Goal: Transaction & Acquisition: Purchase product/service

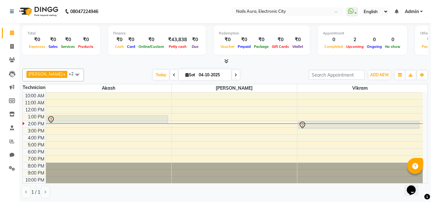
click at [11, 31] on icon at bounding box center [12, 32] width 4 height 5
click at [379, 75] on span "ADD NEW" at bounding box center [379, 74] width 19 height 5
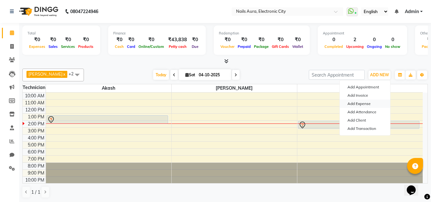
click at [363, 104] on link "Add Expense" at bounding box center [365, 103] width 50 height 8
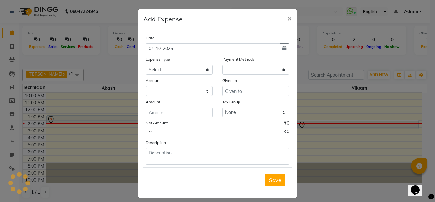
select select "1"
select select "7307"
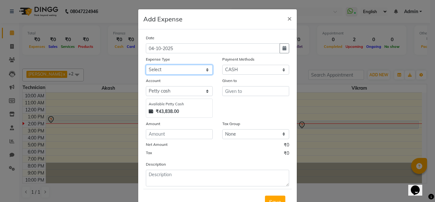
click at [191, 73] on select "Select AC Advance Salary Bank charges Car maintenance Cash transfer to bank Cas…" at bounding box center [179, 70] width 67 height 10
select select "22410"
click at [146, 65] on select "Select AC Advance Salary Bank charges Car maintenance Cash transfer to bank Cas…" at bounding box center [179, 70] width 67 height 10
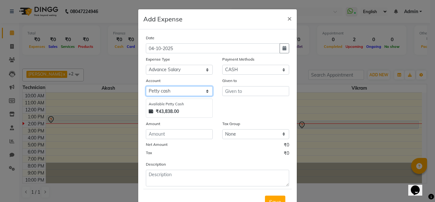
click at [189, 92] on select "Select [PERSON_NAME] cash Nails Aura Tapas Kalyan" at bounding box center [179, 91] width 67 height 10
click at [341, 182] on ngb-modal-window "Add Expense × Date [DATE] Expense Type Select AC Advance Salary Bank charges Ca…" at bounding box center [217, 101] width 435 height 202
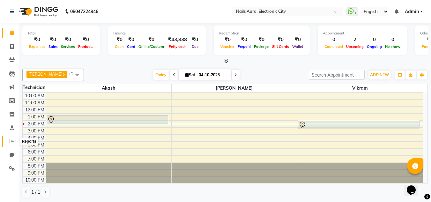
click at [11, 143] on icon at bounding box center [12, 141] width 5 height 5
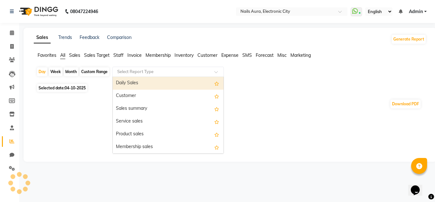
click at [157, 73] on input "text" at bounding box center [162, 72] width 92 height 6
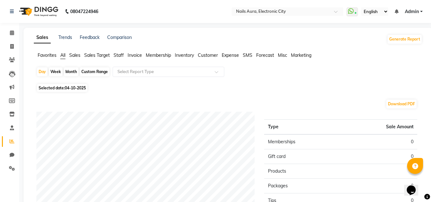
click at [422, 171] on app-reports "Favorites All Sales Sales Target Staff Invoice Membership Inventory Customer Ex…" at bounding box center [228, 177] width 396 height 250
click at [10, 45] on icon at bounding box center [12, 46] width 4 height 5
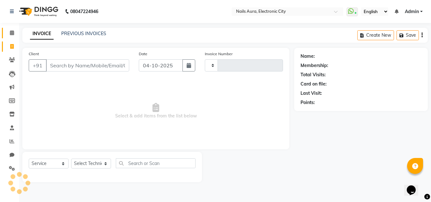
click at [11, 32] on icon at bounding box center [12, 32] width 4 height 5
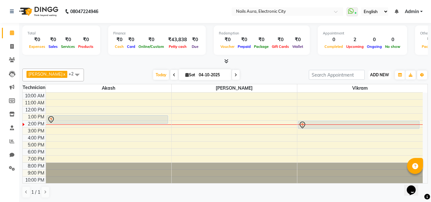
click at [381, 75] on span "ADD NEW" at bounding box center [379, 74] width 19 height 5
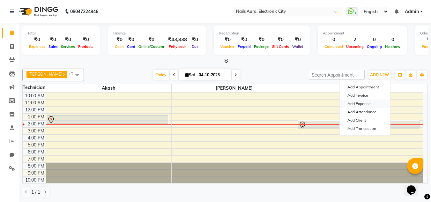
click at [366, 104] on link "Add Expense" at bounding box center [365, 103] width 50 height 8
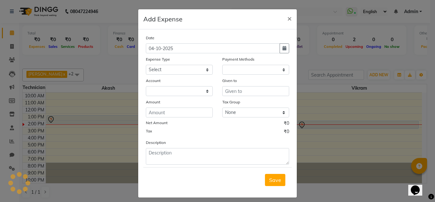
select select "1"
select select "7307"
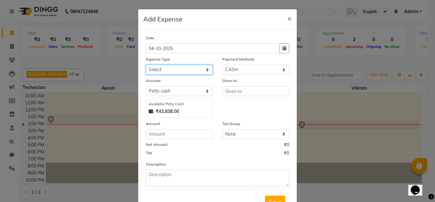
click at [177, 69] on select "Select AC Advance Salary Bank charges Car maintenance Cash transfer to bank Cas…" at bounding box center [179, 70] width 67 height 10
select select "22399"
click at [146, 65] on select "Select AC Advance Salary Bank charges Car maintenance Cash transfer to bank Cas…" at bounding box center [179, 70] width 67 height 10
click at [236, 96] on div "Given to" at bounding box center [256, 97] width 77 height 40
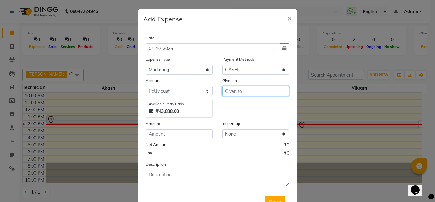
click at [234, 92] on input "text" at bounding box center [256, 91] width 67 height 10
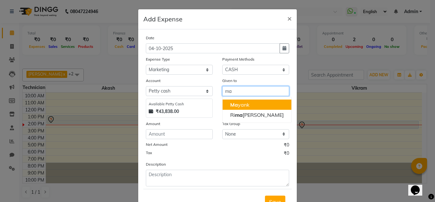
click at [233, 105] on span "Ma" at bounding box center [234, 104] width 8 height 6
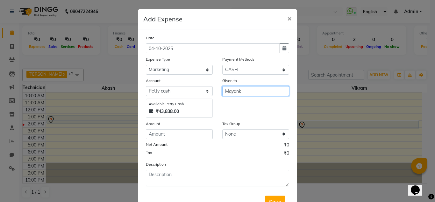
type input "Mayank"
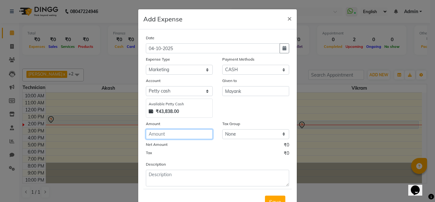
click at [177, 135] on input "number" at bounding box center [179, 134] width 67 height 10
type input "6000"
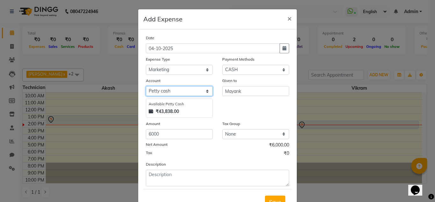
click at [176, 93] on select "Select [PERSON_NAME] cash Nails Aura Tapas Kalyan" at bounding box center [179, 91] width 67 height 10
select select "7308"
click at [146, 86] on select "Select [PERSON_NAME] cash Nails Aura Tapas Kalyan" at bounding box center [179, 91] width 67 height 10
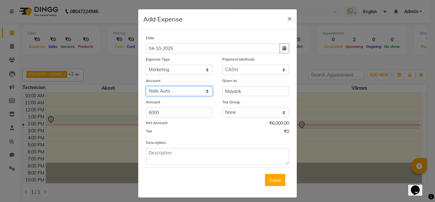
scroll to position [5, 0]
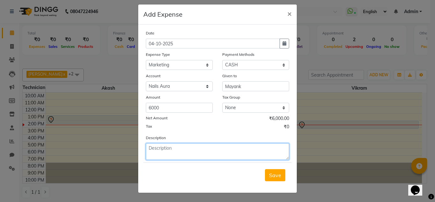
click at [183, 153] on textarea at bounding box center [217, 151] width 143 height 17
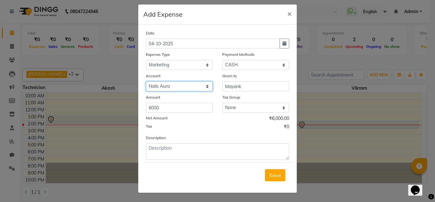
click at [181, 86] on select "Select [PERSON_NAME] cash Nails Aura Tapas Kalyan" at bounding box center [179, 86] width 67 height 10
click at [146, 81] on select "Select [PERSON_NAME] cash Nails Aura Tapas Kalyan" at bounding box center [179, 86] width 67 height 10
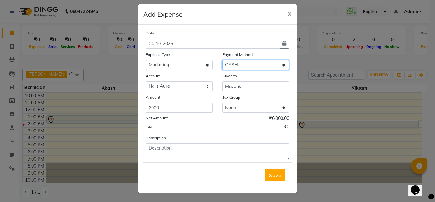
click at [242, 66] on select "Select ONLINE CASH CARD Package Prepaid Coupon Wallet UPI Points" at bounding box center [256, 65] width 67 height 10
select select "3"
click at [223, 60] on select "Select ONLINE CASH CARD Package Prepaid Coupon Wallet UPI Points" at bounding box center [256, 65] width 67 height 10
select select
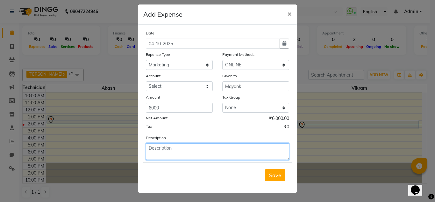
click at [182, 149] on textarea at bounding box center [217, 151] width 143 height 17
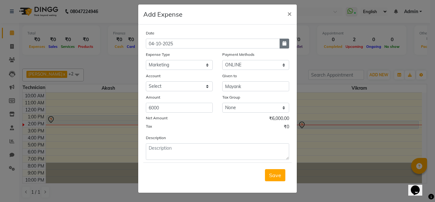
click at [283, 44] on icon "button" at bounding box center [285, 43] width 4 height 4
select select "10"
select select "2025"
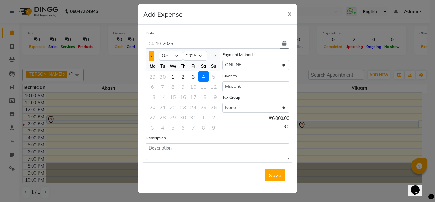
click at [150, 58] on button "Previous month" at bounding box center [151, 56] width 5 height 10
select select "9"
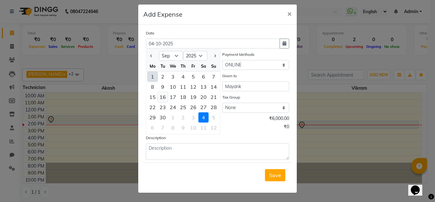
click at [162, 96] on div "16" at bounding box center [163, 97] width 10 height 10
type input "16-09-2025"
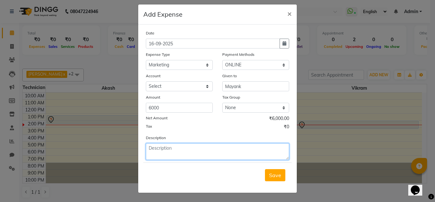
click at [169, 146] on textarea at bounding box center [217, 151] width 143 height 17
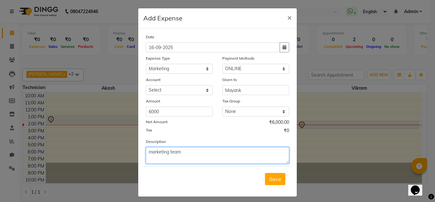
scroll to position [0, 0]
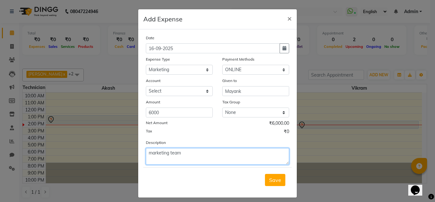
click at [209, 154] on textarea "marketing team" at bounding box center [217, 156] width 143 height 17
click at [205, 156] on textarea "marketing team" at bounding box center [217, 156] width 143 height 17
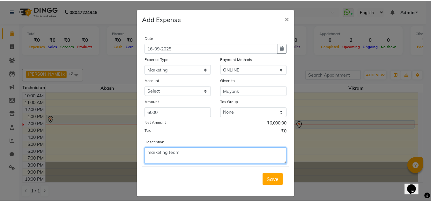
scroll to position [5, 0]
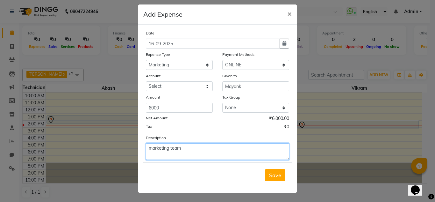
type textarea "marketing team"
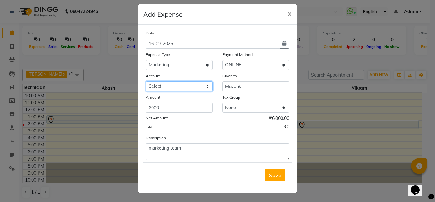
click at [172, 87] on select "Select Nails Aura Tapas Kalyan" at bounding box center [179, 86] width 67 height 10
select select "7308"
click at [146, 81] on select "Select Nails Aura Tapas Kalyan" at bounding box center [179, 86] width 67 height 10
click at [275, 173] on span "Save" at bounding box center [275, 175] width 12 height 6
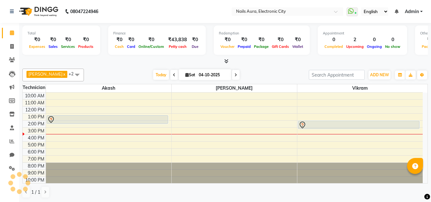
scroll to position [0, 0]
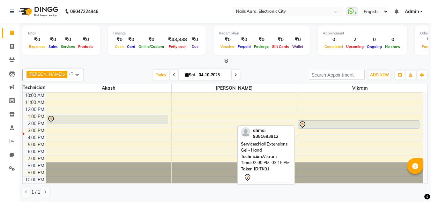
click at [331, 126] on div at bounding box center [358, 125] width 121 height 8
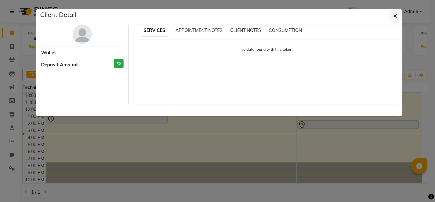
select select "7"
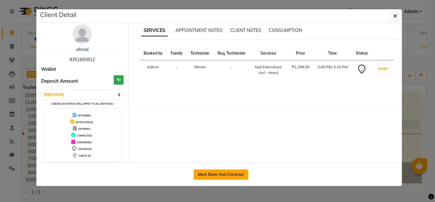
click at [233, 174] on button "Mark Done And Checkout" at bounding box center [221, 174] width 55 height 10
select select "service"
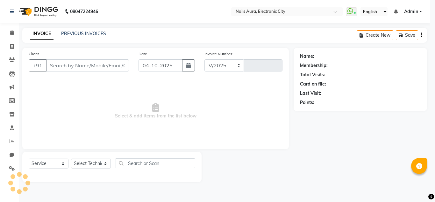
select select "8179"
type input "0783"
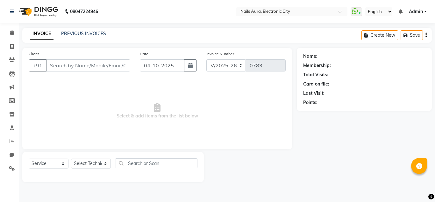
type input "9351693912"
select select "80910"
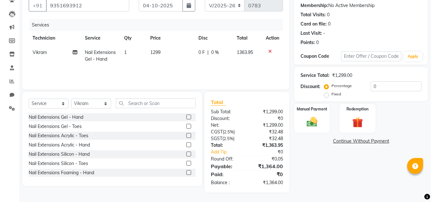
scroll to position [28, 0]
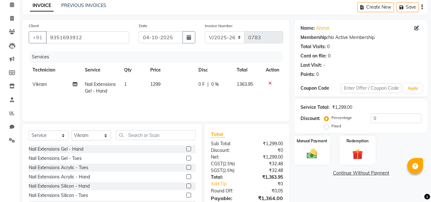
click at [269, 84] on icon at bounding box center [270, 83] width 4 height 4
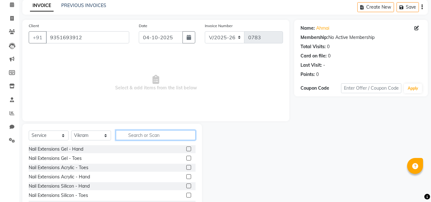
click at [150, 136] on input "text" at bounding box center [156, 135] width 80 height 10
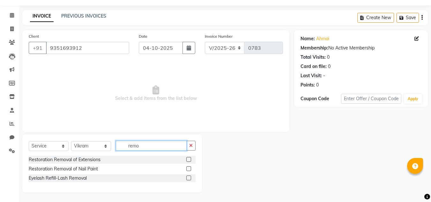
type input "remo"
click at [188, 169] on label at bounding box center [188, 168] width 5 height 5
click at [188, 169] on input "checkbox" at bounding box center [188, 169] width 4 height 4
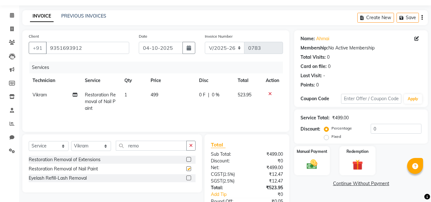
checkbox input "false"
click at [158, 96] on td "499" at bounding box center [171, 102] width 48 height 28
select select "80910"
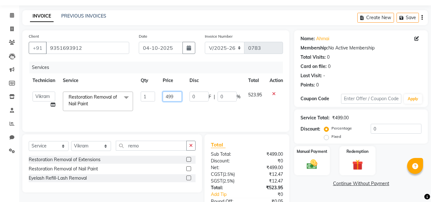
click at [179, 97] on input "499" at bounding box center [172, 96] width 19 height 10
type input "4"
type input "350"
click at [142, 146] on input "remo" at bounding box center [151, 146] width 71 height 10
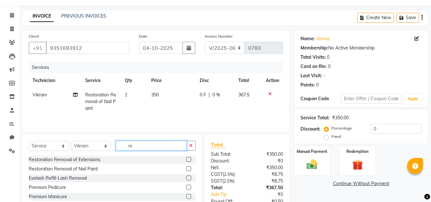
type input "r"
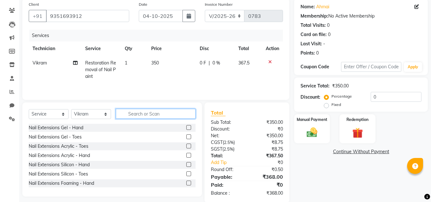
click at [143, 112] on input "text" at bounding box center [156, 114] width 80 height 10
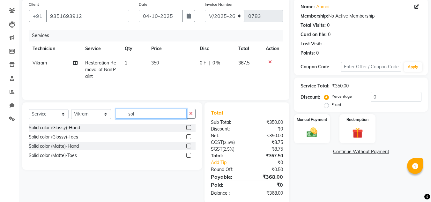
type input "sol"
click at [188, 126] on label at bounding box center [188, 127] width 5 height 5
click at [188, 126] on input "checkbox" at bounding box center [188, 128] width 4 height 4
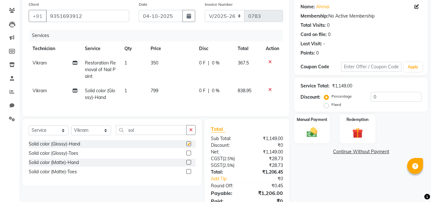
checkbox input "false"
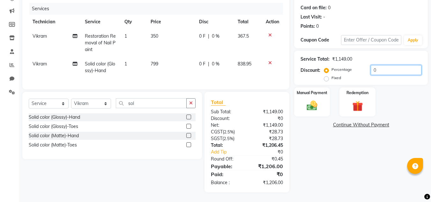
click at [382, 65] on input "0" at bounding box center [395, 70] width 51 height 10
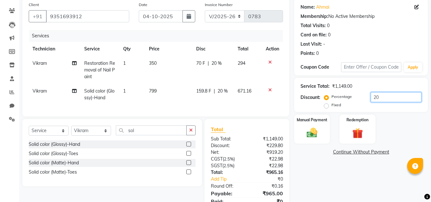
type input "20"
click at [216, 62] on span "20 %" at bounding box center [216, 63] width 10 height 7
select select "80910"
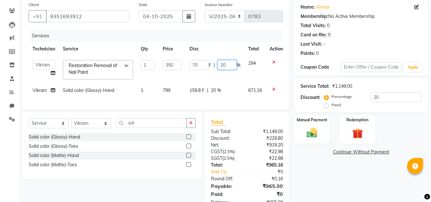
click at [228, 64] on input "20" at bounding box center [226, 65] width 19 height 10
type input "2"
click at [315, 163] on div "Name: Ahmai Membership: No Active Membership Total Visits: 0 Card on file: 0 La…" at bounding box center [363, 105] width 138 height 213
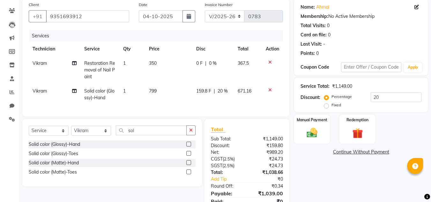
scroll to position [81, 0]
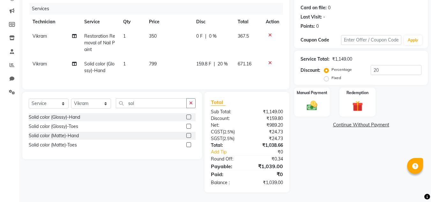
click at [331, 158] on div "Name: Ahmai Membership: No Active Membership Total Visits: 0 Card on file: 0 La…" at bounding box center [363, 82] width 138 height 221
click at [318, 102] on img at bounding box center [312, 105] width 18 height 13
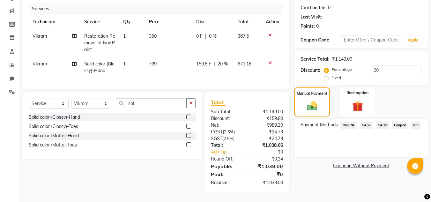
click at [415, 121] on span "UPI" at bounding box center [415, 124] width 10 height 7
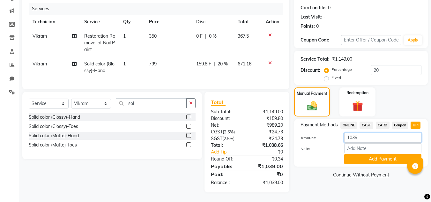
click at [364, 134] on input "1039" at bounding box center [382, 138] width 77 height 10
type input "1"
type input "600"
click at [362, 154] on button "Add Payment" at bounding box center [382, 159] width 77 height 10
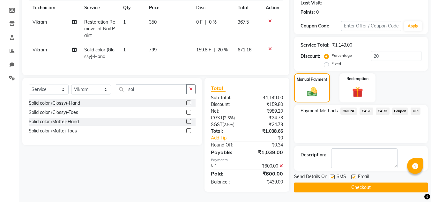
scroll to position [0, 0]
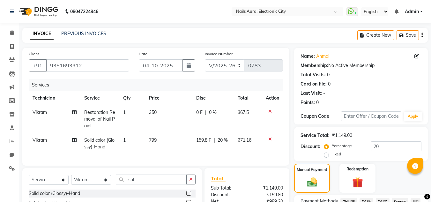
click at [43, 115] on td "Vikram" at bounding box center [55, 119] width 52 height 28
select select "80910"
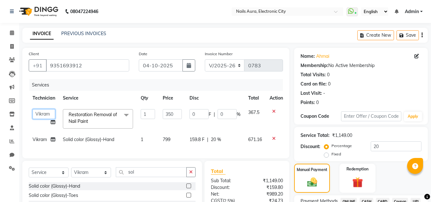
click at [44, 113] on select "[PERSON_NAME] [PERSON_NAME] [PERSON_NAME] Vikram" at bounding box center [44, 114] width 23 height 10
click at [43, 139] on span "Vikram" at bounding box center [40, 139] width 14 height 6
select select "80910"
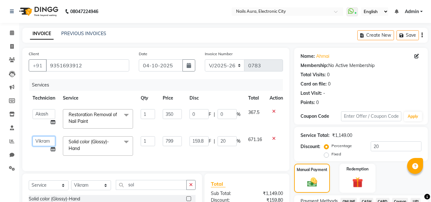
click at [43, 139] on select "[PERSON_NAME] [PERSON_NAME] [PERSON_NAME] Vikram" at bounding box center [44, 141] width 23 height 10
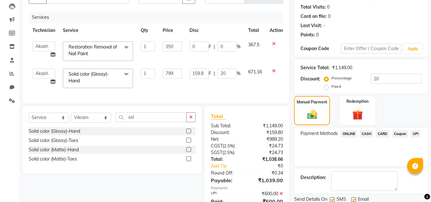
scroll to position [99, 0]
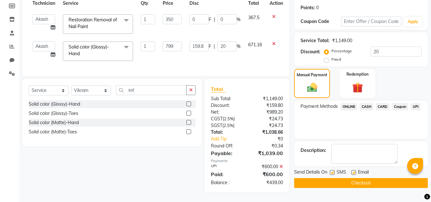
click at [366, 103] on span "CASH" at bounding box center [366, 106] width 14 height 7
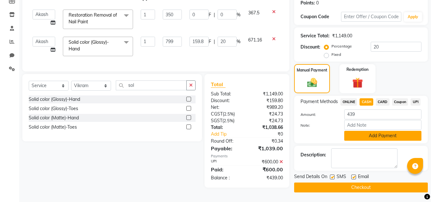
click at [376, 136] on button "Add Payment" at bounding box center [382, 136] width 77 height 10
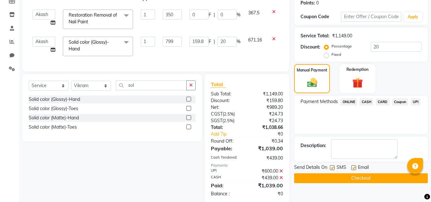
scroll to position [115, 0]
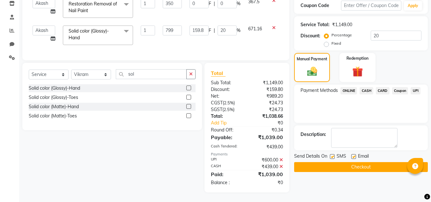
click at [348, 165] on button "Checkout" at bounding box center [361, 167] width 134 height 10
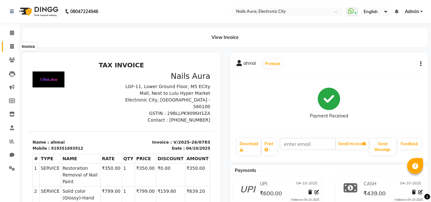
click at [12, 46] on icon at bounding box center [12, 46] width 4 height 5
select select "service"
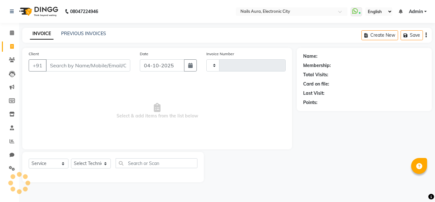
type input "0784"
select select "8179"
click at [88, 32] on link "PREVIOUS INVOICES" at bounding box center [83, 34] width 45 height 6
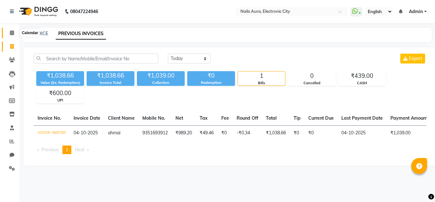
click at [12, 33] on icon at bounding box center [12, 32] width 4 height 5
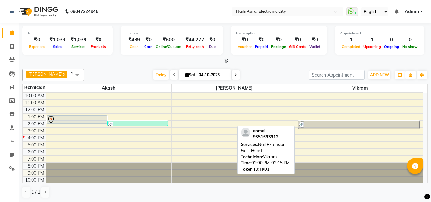
click at [339, 128] on div "ahmai, TK01, 02:00 PM-03:15 PM, Nail Extensions Gel - Hand" at bounding box center [358, 125] width 121 height 8
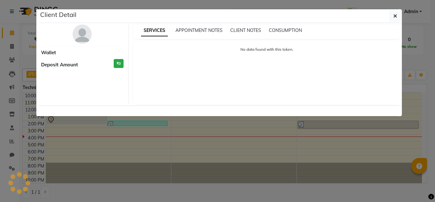
select select "3"
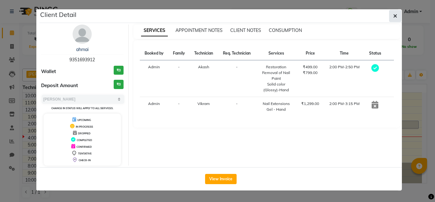
click at [396, 18] on span "button" at bounding box center [396, 16] width 4 height 6
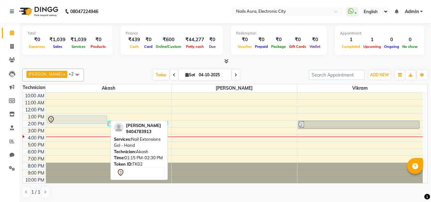
click at [87, 122] on div at bounding box center [77, 123] width 60 height 3
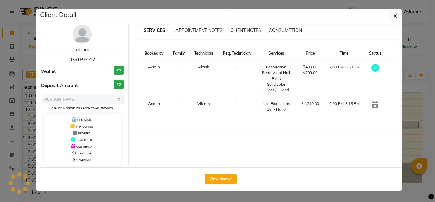
select select "7"
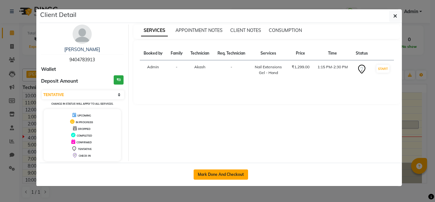
click at [216, 175] on button "Mark Done And Checkout" at bounding box center [221, 174] width 55 height 10
select select "service"
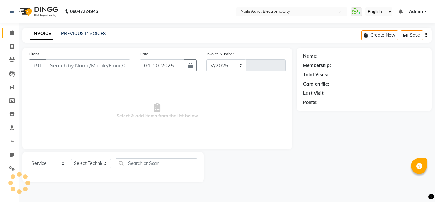
select select "8179"
type input "0784"
type input "9404783913"
select select "81947"
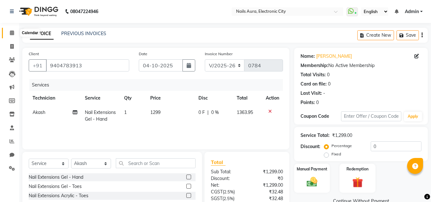
click at [12, 31] on icon at bounding box center [12, 32] width 4 height 5
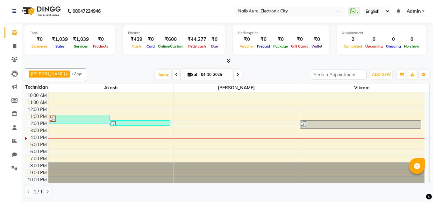
scroll to position [0, 0]
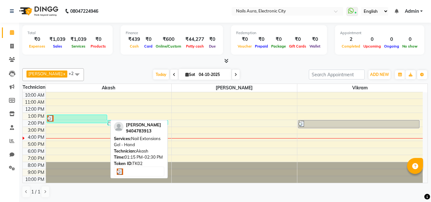
click at [90, 118] on div at bounding box center [77, 118] width 60 height 6
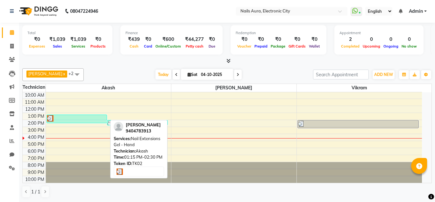
select select "3"
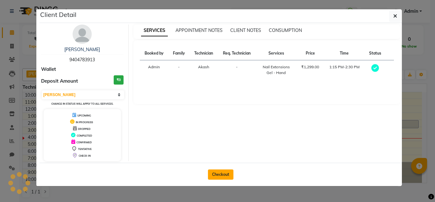
click at [215, 175] on button "Checkout" at bounding box center [221, 174] width 26 height 10
select select "8179"
select select "service"
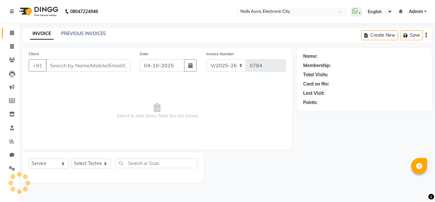
type input "9404783913"
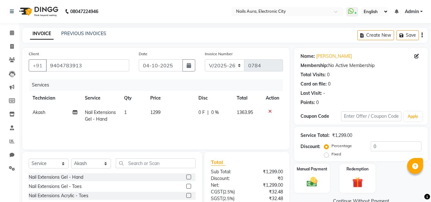
click at [269, 111] on icon at bounding box center [270, 111] width 4 height 4
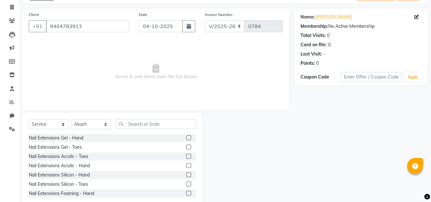
scroll to position [54, 0]
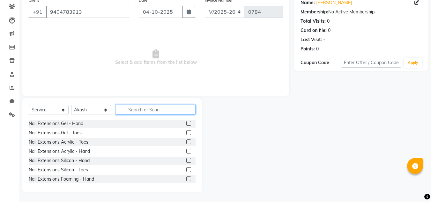
click at [138, 109] on input "text" at bounding box center [156, 110] width 80 height 10
click at [88, 112] on select "Select Technician [PERSON_NAME] Rashmi [PERSON_NAME] [PERSON_NAME] Vikram" at bounding box center [91, 110] width 40 height 10
select select "83471"
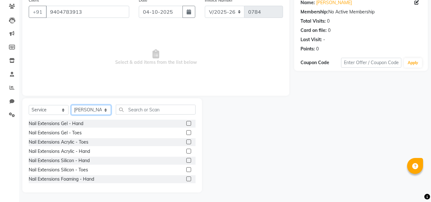
click at [71, 105] on select "Select Technician [PERSON_NAME] Rashmi [PERSON_NAME] [PERSON_NAME] Vikram" at bounding box center [91, 110] width 40 height 10
click at [150, 107] on input "text" at bounding box center [156, 110] width 80 height 10
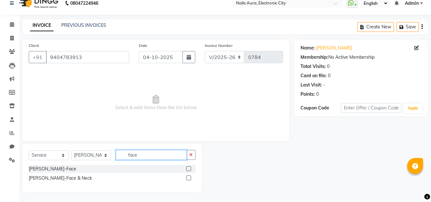
scroll to position [8, 0]
type input "face"
click at [189, 176] on label at bounding box center [188, 177] width 5 height 5
click at [189, 176] on input "checkbox" at bounding box center [188, 178] width 4 height 4
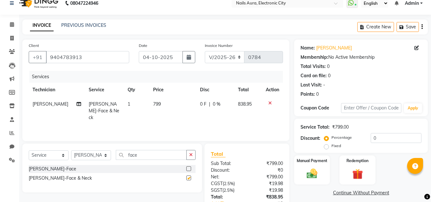
checkbox input "false"
click at [163, 156] on input "face" at bounding box center [151, 155] width 71 height 10
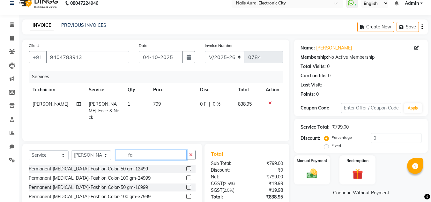
type input "f"
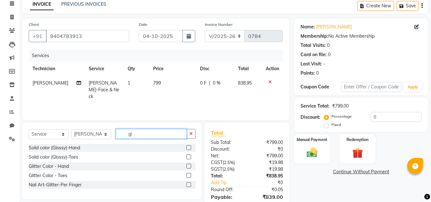
scroll to position [40, 0]
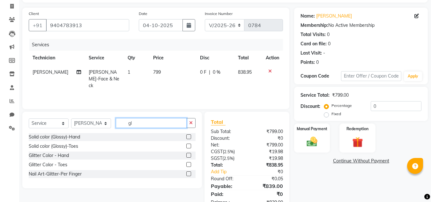
type input "gl"
click at [188, 156] on label at bounding box center [188, 155] width 5 height 5
click at [188, 156] on input "checkbox" at bounding box center [188, 155] width 4 height 4
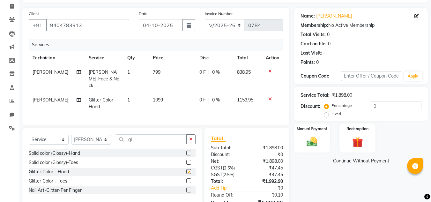
checkbox input "false"
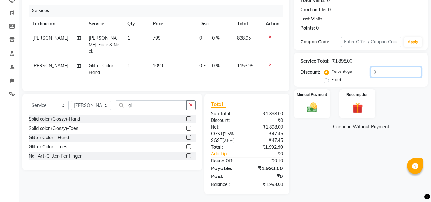
click at [384, 71] on input "0" at bounding box center [395, 72] width 51 height 10
type input "2"
type input "20"
click at [314, 110] on img at bounding box center [312, 107] width 18 height 13
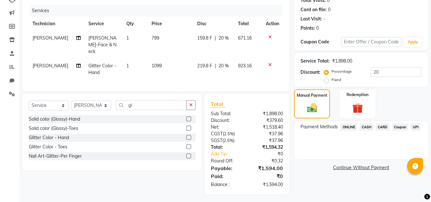
click at [383, 127] on span "CARD" at bounding box center [383, 126] width 14 height 7
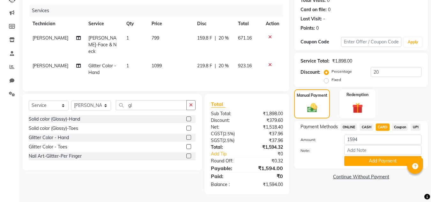
click at [47, 63] on span "[PERSON_NAME]" at bounding box center [51, 66] width 36 height 6
select select "83471"
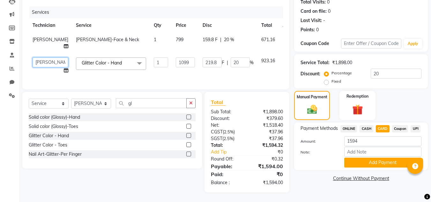
click at [47, 61] on select "[PERSON_NAME] [PERSON_NAME] [PERSON_NAME] Vikram" at bounding box center [51, 62] width 36 height 10
select select "80910"
click at [383, 159] on button "Add Payment" at bounding box center [382, 162] width 77 height 10
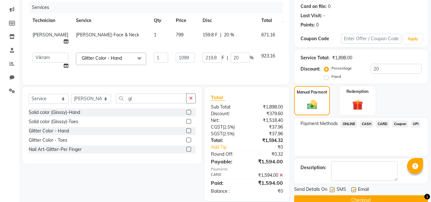
scroll to position [91, 0]
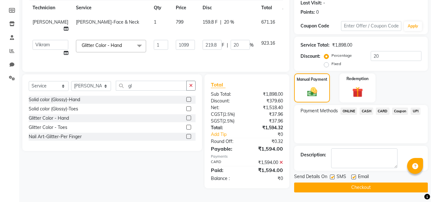
click at [363, 188] on button "Checkout" at bounding box center [361, 187] width 134 height 10
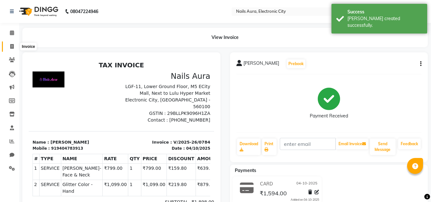
click at [12, 47] on icon at bounding box center [12, 46] width 4 height 5
select select "service"
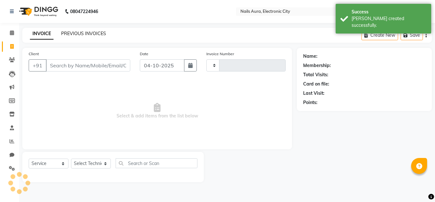
click at [85, 34] on link "PREVIOUS INVOICES" at bounding box center [83, 34] width 45 height 6
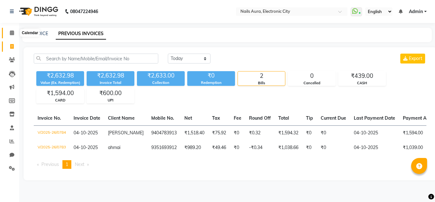
click at [9, 33] on span at bounding box center [11, 32] width 11 height 7
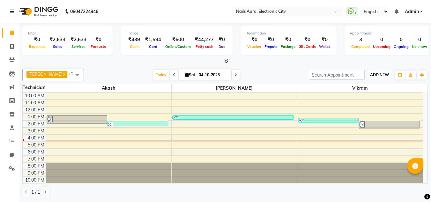
click at [385, 75] on span "ADD NEW" at bounding box center [379, 74] width 19 height 5
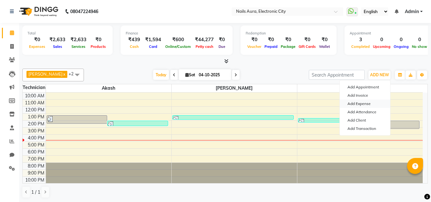
click at [370, 103] on link "Add Expense" at bounding box center [365, 103] width 50 height 8
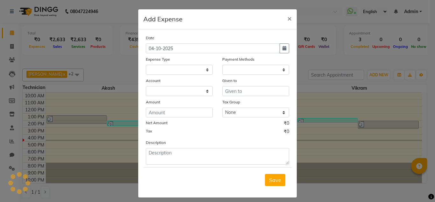
select select "1"
select select "7307"
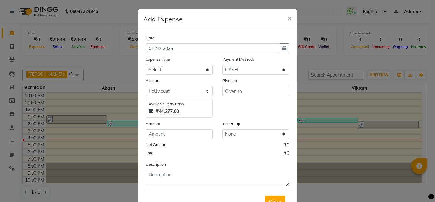
click at [170, 63] on div "Expense Type" at bounding box center [179, 60] width 67 height 9
click at [171, 70] on select "Select AC Advance Salary Bank charges Car maintenance Cash transfer to bank Cas…" at bounding box center [179, 70] width 67 height 10
select select "22411"
click at [146, 65] on select "Select AC Advance Salary Bank charges Car maintenance Cash transfer to bank Cas…" at bounding box center [179, 70] width 67 height 10
click at [245, 90] on input "text" at bounding box center [256, 91] width 67 height 10
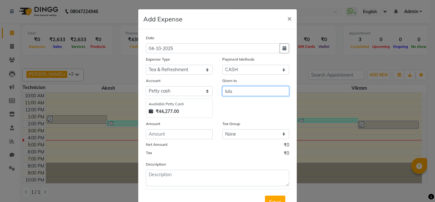
type input "lulu"
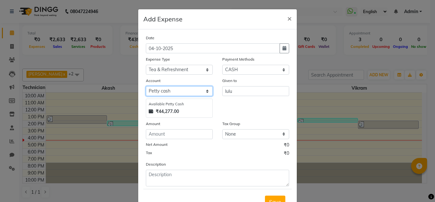
click at [172, 90] on select "Select [PERSON_NAME] cash Nails Aura Tapas Kalyan" at bounding box center [179, 91] width 67 height 10
click at [146, 86] on select "Select [PERSON_NAME] cash Nails Aura Tapas Kalyan" at bounding box center [179, 91] width 67 height 10
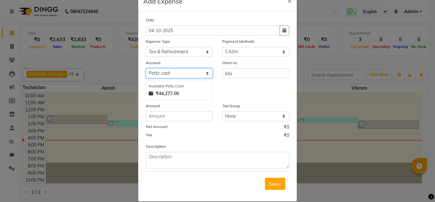
scroll to position [26, 0]
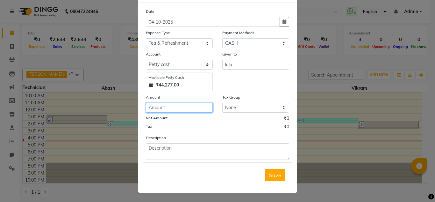
click at [177, 112] on input "number" at bounding box center [179, 108] width 67 height 10
type input "40"
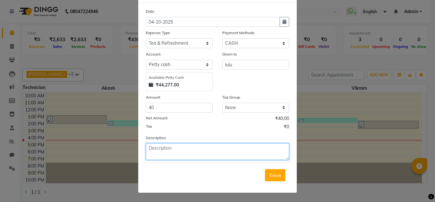
click at [166, 154] on textarea at bounding box center [217, 151] width 143 height 17
type textarea "coffee"
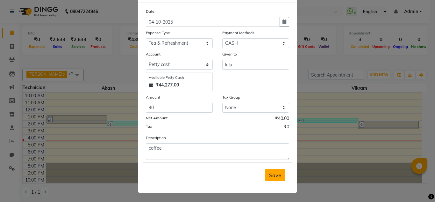
click at [279, 175] on span "Save" at bounding box center [275, 175] width 12 height 6
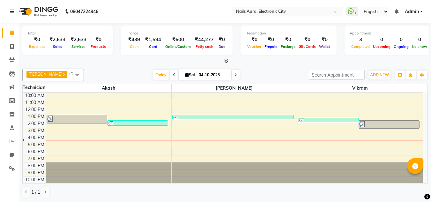
scroll to position [0, 0]
click at [12, 32] on icon at bounding box center [12, 32] width 4 height 5
click at [13, 45] on icon at bounding box center [12, 46] width 4 height 5
select select "service"
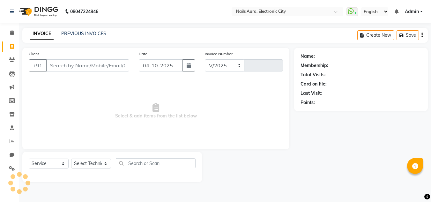
select select "8179"
type input "0785"
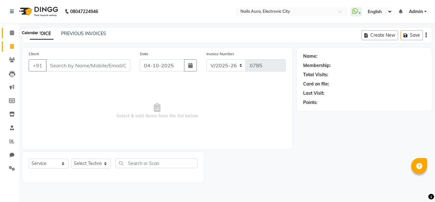
click at [11, 34] on icon at bounding box center [12, 32] width 4 height 5
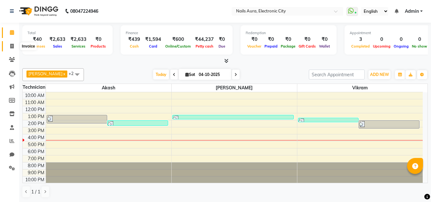
click at [11, 49] on span at bounding box center [11, 46] width 11 height 7
select select "8179"
select select "service"
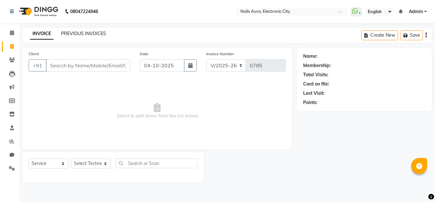
click at [80, 34] on link "PREVIOUS INVOICES" at bounding box center [83, 34] width 45 height 6
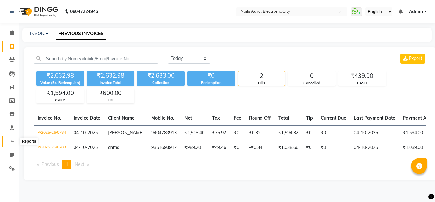
click at [13, 143] on icon at bounding box center [12, 141] width 5 height 5
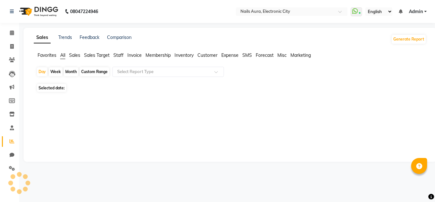
click at [122, 56] on span "Staff" at bounding box center [118, 55] width 10 height 6
click at [120, 56] on span "Staff" at bounding box center [118, 55] width 10 height 6
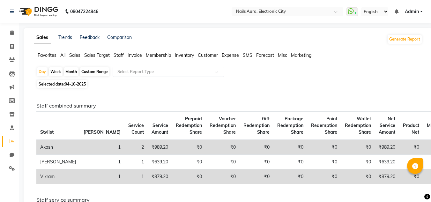
click at [57, 70] on div "Week" at bounding box center [56, 71] width 14 height 9
select select "10"
select select "2025"
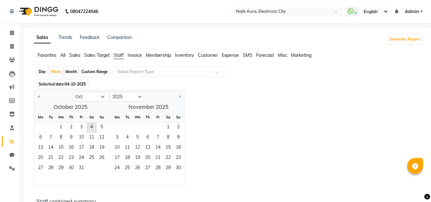
click at [68, 70] on div "Month" at bounding box center [71, 71] width 15 height 9
select select "10"
select select "2025"
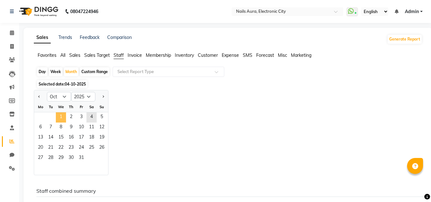
click at [61, 117] on span "1" at bounding box center [61, 117] width 10 height 10
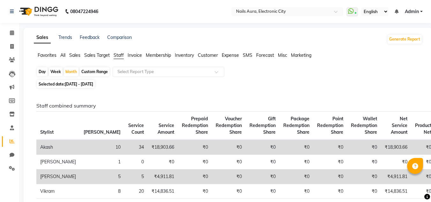
click at [76, 55] on span "Sales" at bounding box center [74, 55] width 11 height 6
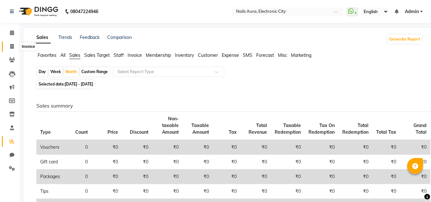
click at [10, 49] on span at bounding box center [11, 46] width 11 height 7
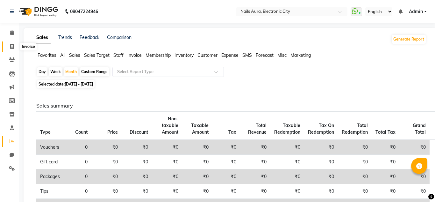
select select "service"
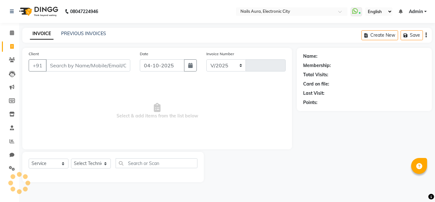
select select "8179"
type input "0785"
click at [75, 35] on link "PREVIOUS INVOICES" at bounding box center [83, 34] width 45 height 6
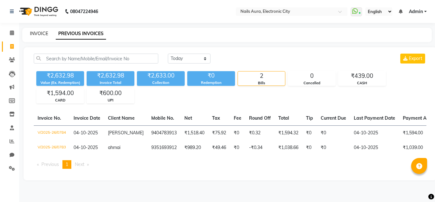
click at [42, 32] on link "INVOICE" at bounding box center [39, 34] width 18 height 6
select select "8179"
select select "service"
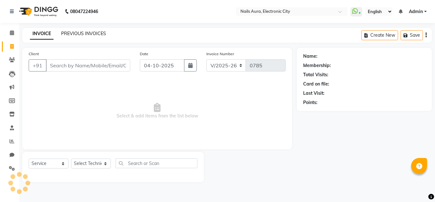
click at [92, 33] on link "PREVIOUS INVOICES" at bounding box center [83, 34] width 45 height 6
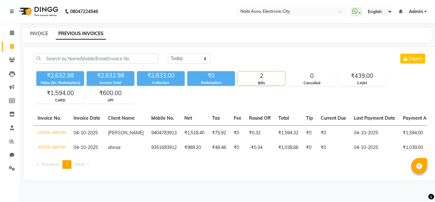
click at [42, 31] on link "INVOICE" at bounding box center [39, 34] width 18 height 6
select select "service"
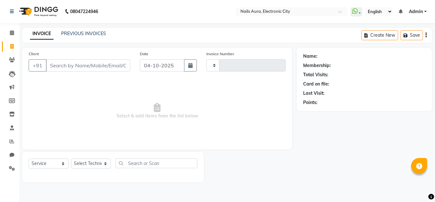
type input "0785"
select select "8179"
click at [87, 165] on select "Select Technician [PERSON_NAME] Rashmi [PERSON_NAME] [PERSON_NAME] Vikram" at bounding box center [91, 163] width 40 height 10
select select "80910"
click at [71, 158] on select "Select Technician [PERSON_NAME] Rashmi [PERSON_NAME] [PERSON_NAME] Vikram" at bounding box center [91, 163] width 40 height 10
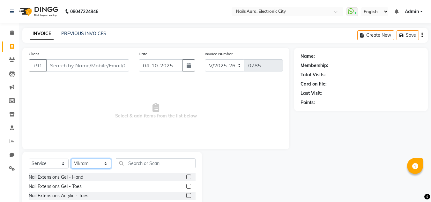
scroll to position [54, 0]
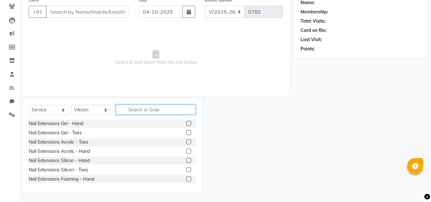
click at [146, 111] on input "text" at bounding box center [156, 110] width 80 height 10
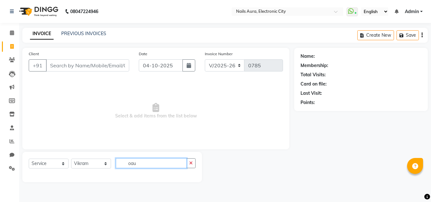
scroll to position [0, 0]
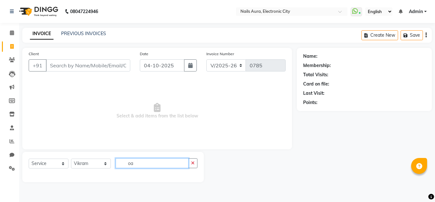
type input "o"
type input "pain"
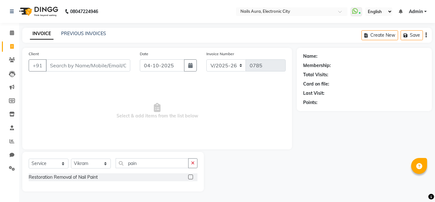
click at [192, 175] on label at bounding box center [190, 176] width 5 height 5
click at [192, 175] on input "checkbox" at bounding box center [190, 177] width 4 height 4
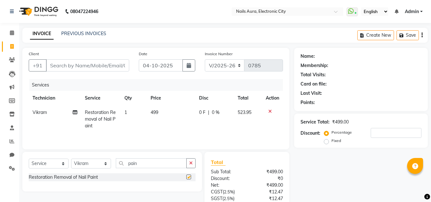
checkbox input "false"
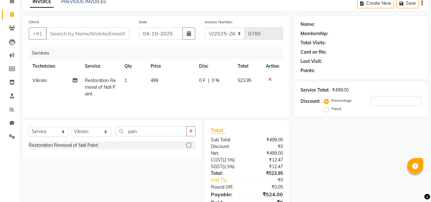
click at [158, 80] on td "499" at bounding box center [171, 87] width 48 height 28
select select "80910"
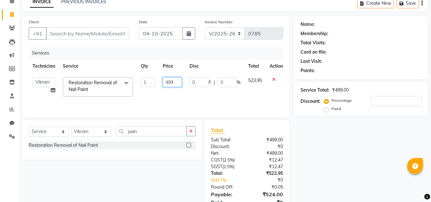
click at [176, 84] on input "499" at bounding box center [172, 82] width 19 height 10
type input "4"
type input "350"
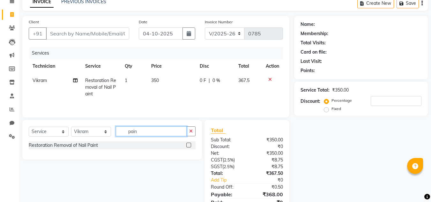
click at [156, 134] on input "pain" at bounding box center [151, 131] width 71 height 10
type input "p"
type input "sol"
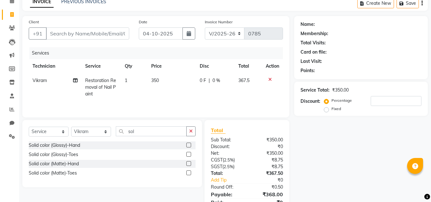
click at [189, 144] on label at bounding box center [188, 145] width 5 height 5
click at [189, 144] on input "checkbox" at bounding box center [188, 145] width 4 height 4
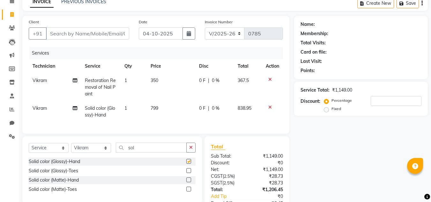
checkbox input "false"
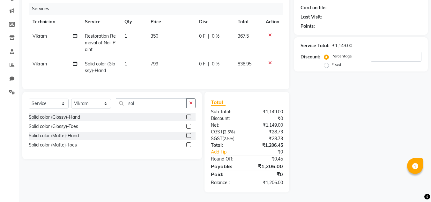
click at [165, 62] on td "799" at bounding box center [171, 67] width 48 height 21
select select "80910"
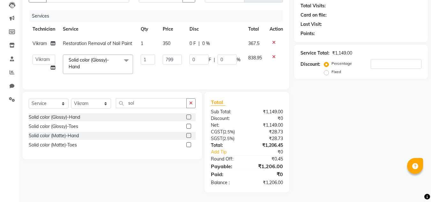
scroll to position [74, 0]
click at [175, 55] on input "799" at bounding box center [172, 60] width 19 height 10
type input "7"
type input "400"
click at [349, 106] on div "Name: Membership: Total Visits: Card on file: Last Visit: Points: Service Total…" at bounding box center [363, 85] width 138 height 213
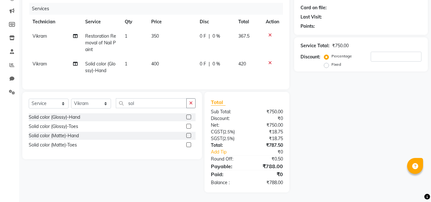
scroll to position [64, 0]
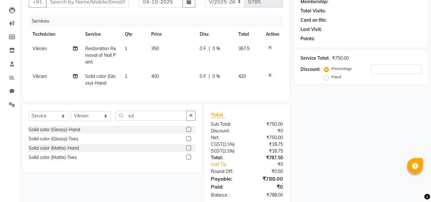
click at [299, 135] on div "Name: Membership: Total Visits: Card on file: Last Visit: Points: Service Total…" at bounding box center [363, 94] width 138 height 221
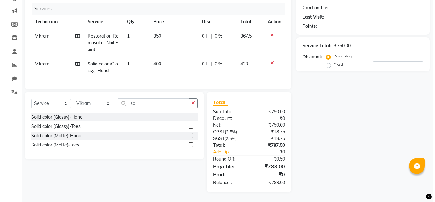
scroll to position [0, 0]
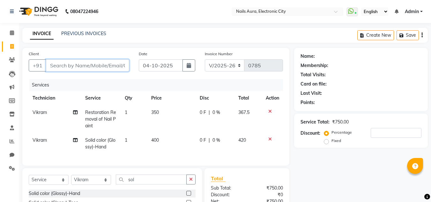
click at [84, 66] on input "Client" at bounding box center [87, 65] width 83 height 12
click at [75, 64] on input "Client" at bounding box center [87, 65] width 83 height 12
type input "9"
type input "0"
type input "9740796767"
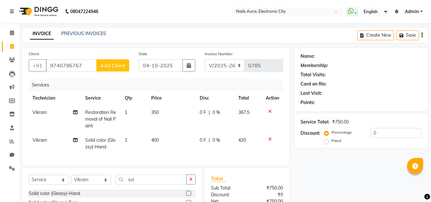
click at [110, 65] on span "Add Client" at bounding box center [112, 65] width 25 height 6
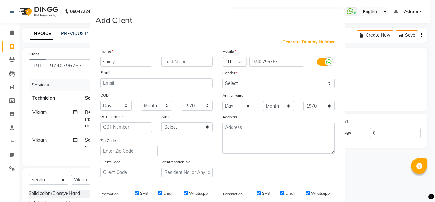
type input "shirlly"
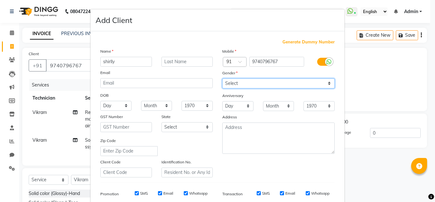
click at [300, 84] on select "Select [DEMOGRAPHIC_DATA] [DEMOGRAPHIC_DATA] Other Prefer Not To Say" at bounding box center [279, 83] width 113 height 10
select select "[DEMOGRAPHIC_DATA]"
click at [223, 78] on select "Select [DEMOGRAPHIC_DATA] [DEMOGRAPHIC_DATA] Other Prefer Not To Say" at bounding box center [279, 83] width 113 height 10
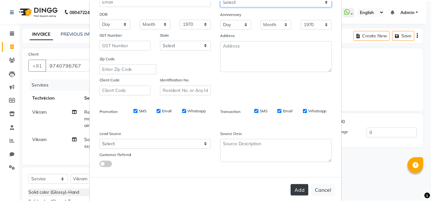
scroll to position [92, 0]
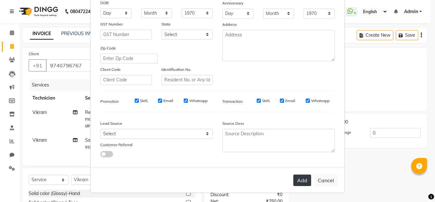
click at [298, 184] on button "Add" at bounding box center [303, 179] width 18 height 11
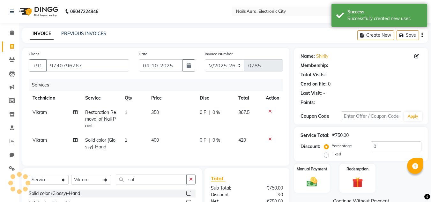
scroll to position [81, 0]
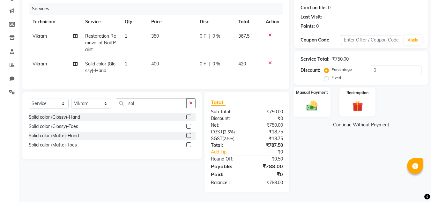
click at [310, 103] on img at bounding box center [312, 105] width 18 height 13
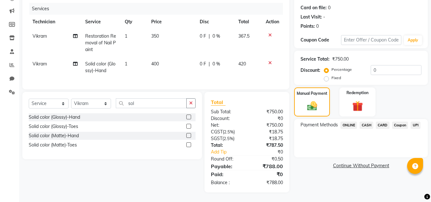
click at [415, 121] on span "UPI" at bounding box center [415, 124] width 10 height 7
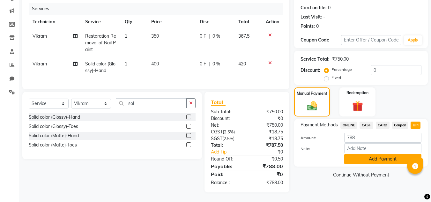
click at [365, 155] on button "Add Payment" at bounding box center [382, 159] width 77 height 10
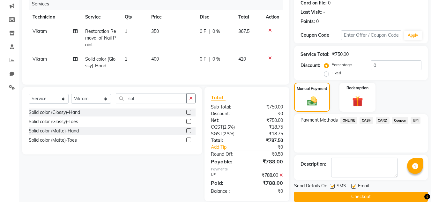
scroll to position [94, 0]
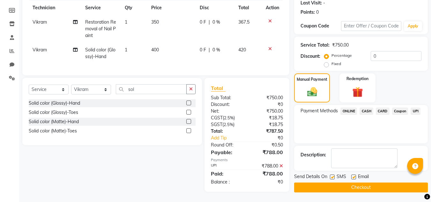
click at [345, 183] on button "Checkout" at bounding box center [361, 187] width 134 height 10
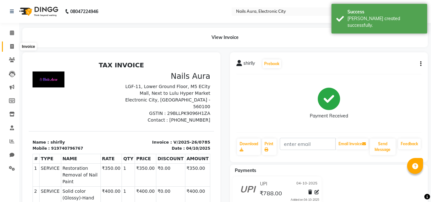
click at [11, 45] on icon at bounding box center [12, 46] width 4 height 5
select select "service"
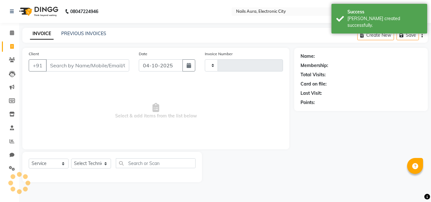
type input "0786"
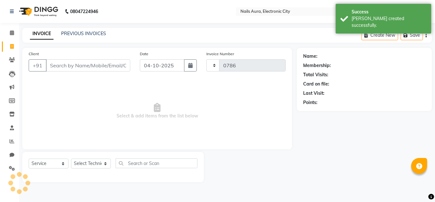
select select "8179"
click at [77, 33] on link "PREVIOUS INVOICES" at bounding box center [83, 34] width 45 height 6
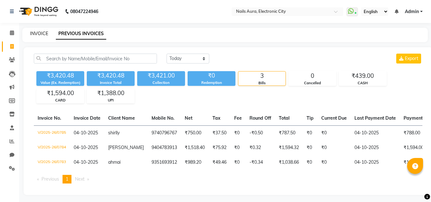
click at [42, 35] on link "INVOICE" at bounding box center [39, 34] width 18 height 6
select select "service"
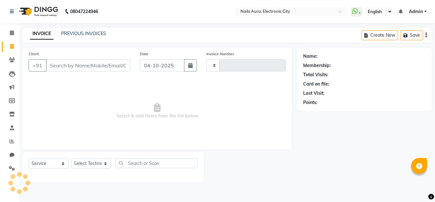
type input "0786"
select select "8179"
click at [82, 33] on link "PREVIOUS INVOICES" at bounding box center [83, 34] width 45 height 6
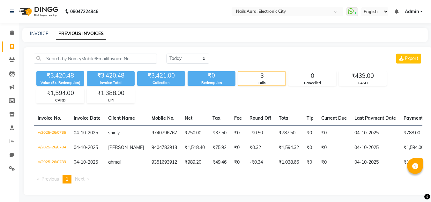
scroll to position [7, 0]
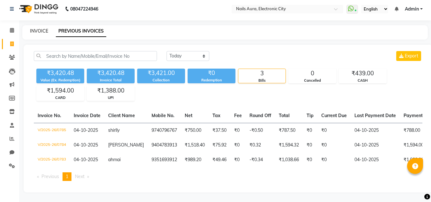
click at [40, 28] on link "INVOICE" at bounding box center [39, 31] width 18 height 6
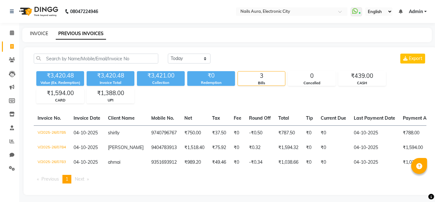
select select "service"
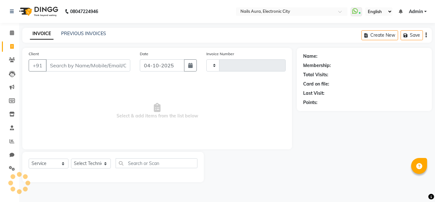
type input "0786"
select select "8179"
click at [87, 165] on select "Select Technician" at bounding box center [91, 163] width 40 height 10
select select "81947"
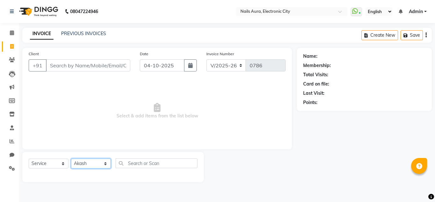
click at [71, 158] on select "Select Technician [PERSON_NAME] Rashmi [PERSON_NAME] [PERSON_NAME] Vikram" at bounding box center [91, 163] width 40 height 10
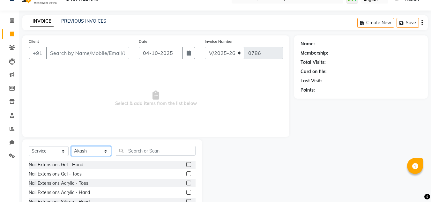
scroll to position [54, 0]
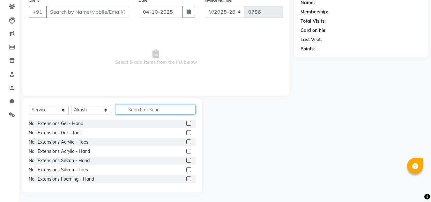
click at [157, 113] on input "text" at bounding box center [156, 110] width 80 height 10
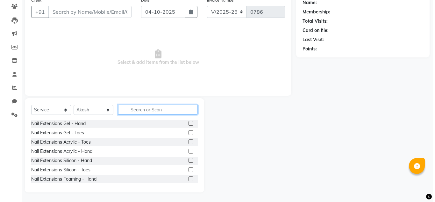
scroll to position [22, 0]
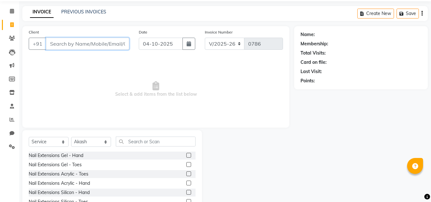
click at [84, 45] on input "Client" at bounding box center [87, 44] width 83 height 12
click at [64, 45] on input "Client" at bounding box center [87, 44] width 83 height 12
type input "9667331117"
click at [119, 46] on span "Add Client" at bounding box center [112, 43] width 25 height 6
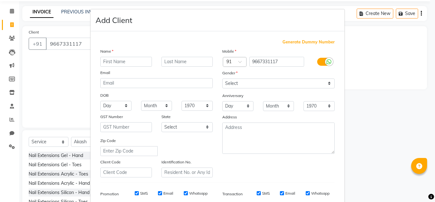
click at [121, 62] on input "text" at bounding box center [126, 62] width 52 height 10
type input "[PERSON_NAME]"
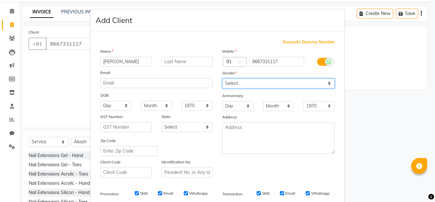
click at [267, 85] on select "Select [DEMOGRAPHIC_DATA] [DEMOGRAPHIC_DATA] Other Prefer Not To Say" at bounding box center [279, 83] width 113 height 10
select select "[DEMOGRAPHIC_DATA]"
click at [223, 78] on select "Select [DEMOGRAPHIC_DATA] [DEMOGRAPHIC_DATA] Other Prefer Not To Say" at bounding box center [279, 83] width 113 height 10
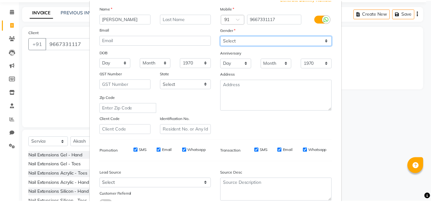
scroll to position [92, 0]
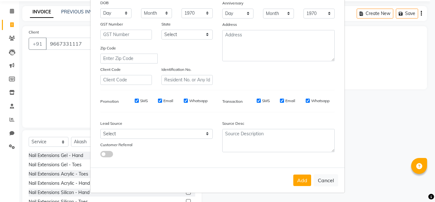
click at [295, 178] on button "Add" at bounding box center [303, 179] width 18 height 11
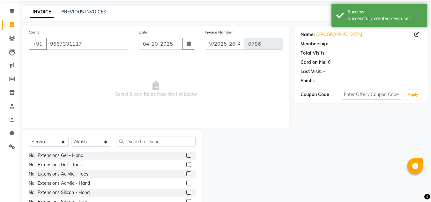
scroll to position [54, 0]
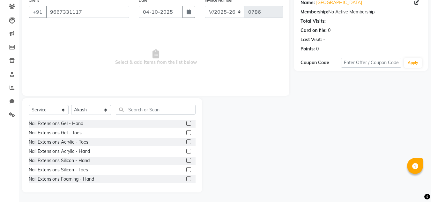
click at [186, 151] on label at bounding box center [188, 151] width 5 height 5
click at [186, 151] on input "checkbox" at bounding box center [188, 151] width 4 height 4
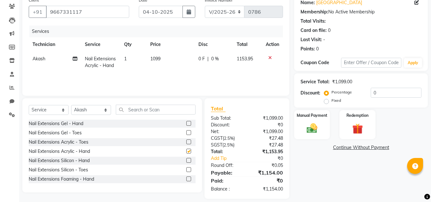
checkbox input "false"
click at [151, 115] on div "Select Service Product Membership Package Voucher Prepaid Gift Card Select Tech…" at bounding box center [112, 112] width 167 height 15
click at [151, 110] on input "text" at bounding box center [156, 110] width 80 height 10
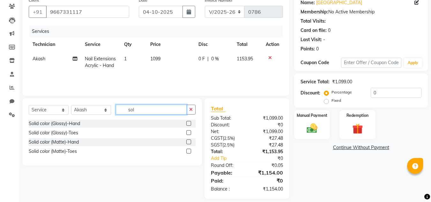
type input "sol"
click at [190, 123] on label at bounding box center [188, 123] width 5 height 5
click at [190, 123] on input "checkbox" at bounding box center [188, 123] width 4 height 4
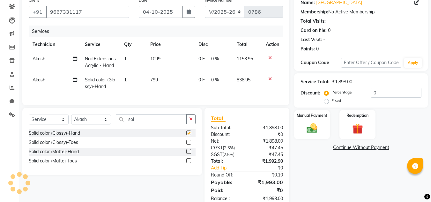
checkbox input "false"
click at [141, 124] on input "sol" at bounding box center [151, 119] width 71 height 10
click at [87, 124] on select "Select Technician [PERSON_NAME] Rashmi [PERSON_NAME] [PERSON_NAME] Vikram" at bounding box center [91, 119] width 40 height 10
select select "80910"
click at [71, 124] on select "Select Technician [PERSON_NAME] Rashmi [PERSON_NAME] [PERSON_NAME] Vikram" at bounding box center [91, 119] width 40 height 10
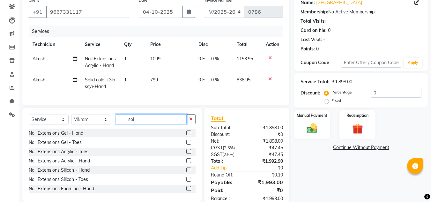
click at [145, 124] on input "sol" at bounding box center [151, 119] width 71 height 10
click at [186, 144] on label at bounding box center [188, 142] width 5 height 5
click at [186, 144] on input "checkbox" at bounding box center [188, 142] width 4 height 4
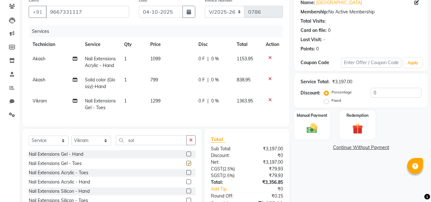
checkbox input "false"
click at [145, 135] on input "sol" at bounding box center [151, 140] width 71 height 10
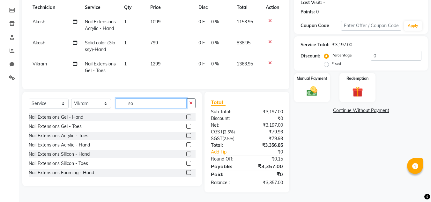
type input "s"
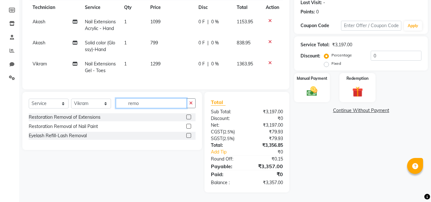
type input "remo"
click at [189, 127] on label at bounding box center [188, 126] width 5 height 5
click at [189, 127] on input "checkbox" at bounding box center [188, 126] width 4 height 4
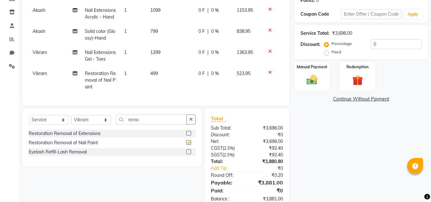
checkbox input "false"
click at [268, 54] on icon at bounding box center [270, 51] width 4 height 4
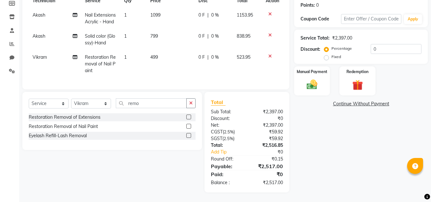
click at [155, 57] on span "499" at bounding box center [154, 57] width 8 height 6
select select "80910"
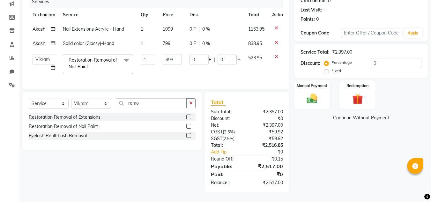
scroll to position [88, 0]
click at [176, 55] on input "499" at bounding box center [172, 60] width 19 height 10
type input "4"
type input "350"
click at [153, 105] on div "Client [PHONE_NUMBER] Date [DATE] Invoice Number V/2025 V/[PHONE_NUMBER] Servic…" at bounding box center [156, 79] width 276 height 228
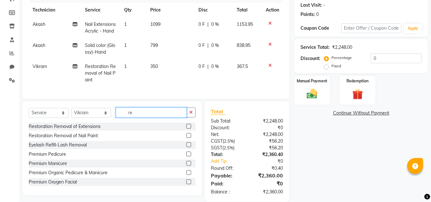
type input "r"
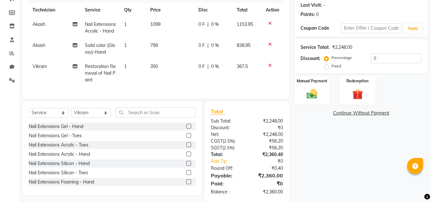
click at [270, 68] on icon at bounding box center [270, 65] width 4 height 4
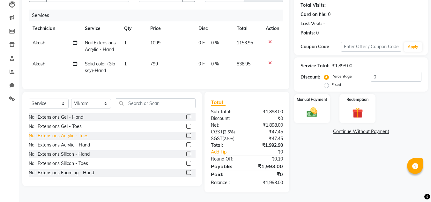
scroll to position [81, 0]
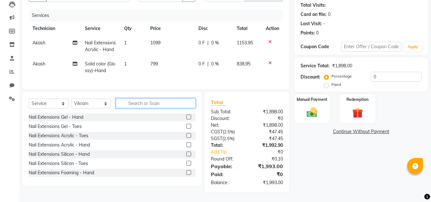
click at [135, 104] on input "text" at bounding box center [156, 103] width 80 height 10
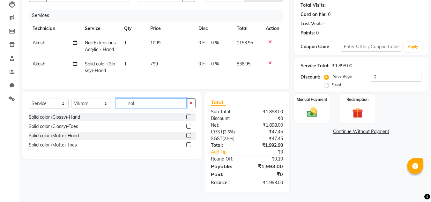
type input "sol"
click at [189, 126] on label at bounding box center [188, 126] width 5 height 5
click at [189, 126] on input "checkbox" at bounding box center [188, 126] width 4 height 4
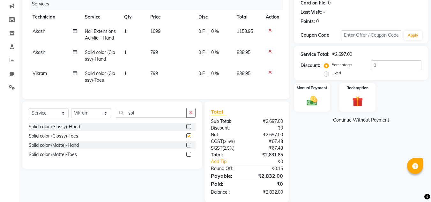
checkbox input "false"
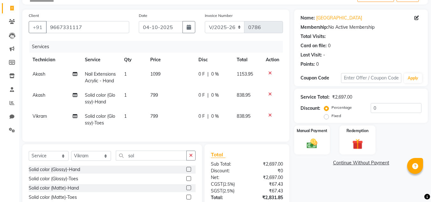
scroll to position [102, 0]
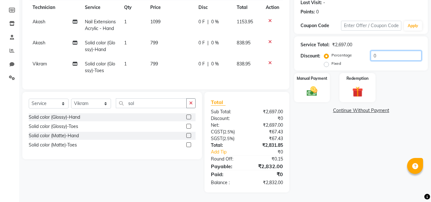
click at [388, 51] on input "0" at bounding box center [395, 56] width 51 height 10
type input "2"
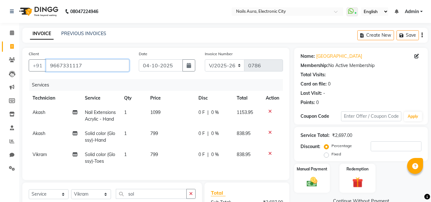
click at [83, 65] on input "9667331117" at bounding box center [87, 65] width 83 height 12
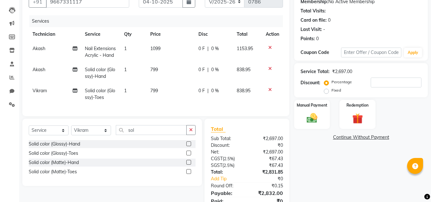
click at [318, 133] on div "Name: [PERSON_NAME] Membership: No Active Membership Total Visits: Card on file…" at bounding box center [363, 101] width 138 height 235
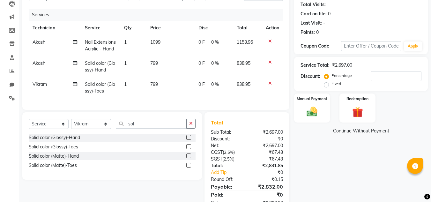
scroll to position [102, 0]
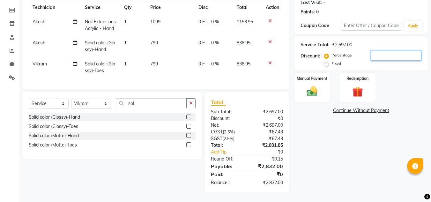
click at [386, 51] on input "number" at bounding box center [395, 56] width 51 height 10
type input "20"
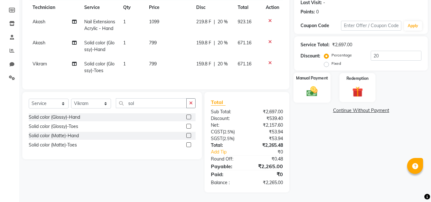
click at [315, 73] on div "Manual Payment" at bounding box center [311, 87] width 37 height 30
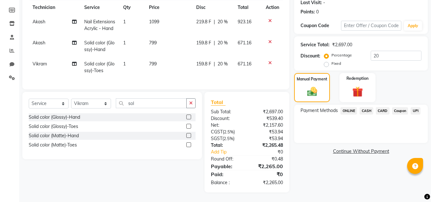
click at [386, 107] on span "CARD" at bounding box center [383, 110] width 14 height 7
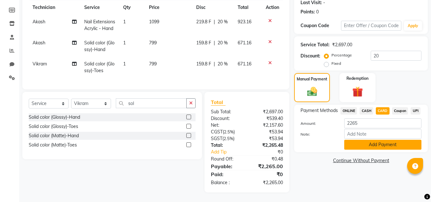
click at [373, 140] on button "Add Payment" at bounding box center [382, 145] width 77 height 10
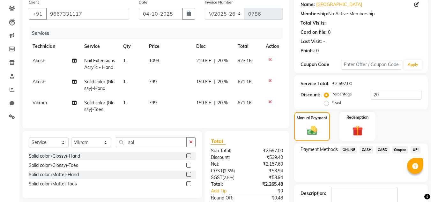
scroll to position [115, 0]
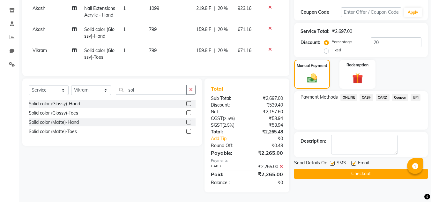
click at [363, 169] on button "Checkout" at bounding box center [361, 174] width 134 height 10
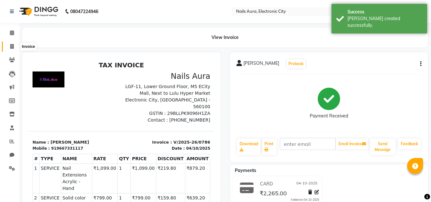
click at [15, 46] on span at bounding box center [11, 46] width 11 height 7
select select "service"
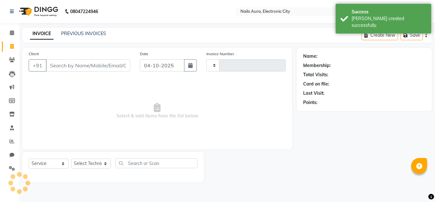
type input "0787"
select select "8179"
click at [82, 32] on link "PREVIOUS INVOICES" at bounding box center [83, 34] width 45 height 6
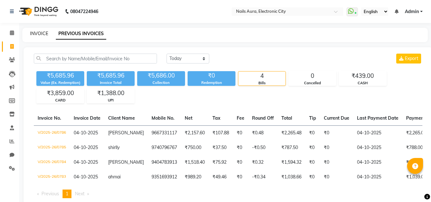
click at [31, 31] on link "INVOICE" at bounding box center [39, 34] width 18 height 6
select select "service"
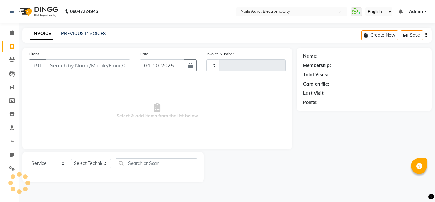
type input "0787"
select select "8179"
click at [86, 166] on select "Select Technician [PERSON_NAME] Rashmi [PERSON_NAME] [PERSON_NAME] Vikram" at bounding box center [91, 163] width 40 height 10
select select "81947"
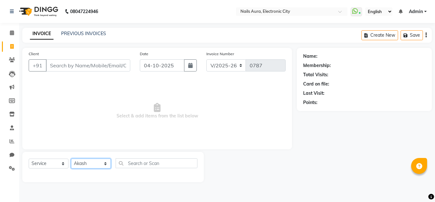
click at [71, 158] on select "Select Technician [PERSON_NAME] Rashmi [PERSON_NAME] [PERSON_NAME] Vikram" at bounding box center [91, 163] width 40 height 10
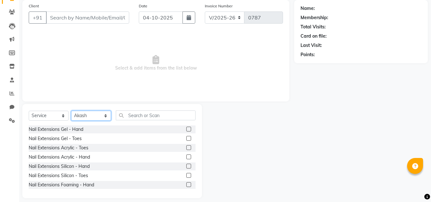
scroll to position [54, 0]
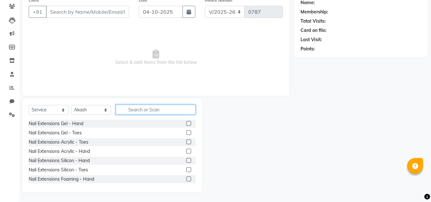
click at [142, 112] on input "text" at bounding box center [156, 110] width 80 height 10
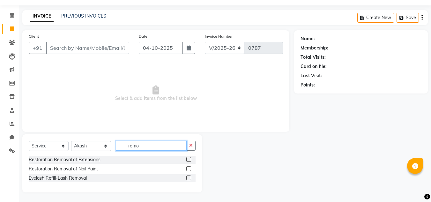
type input "remo"
click at [188, 159] on label at bounding box center [188, 159] width 5 height 5
click at [188, 159] on input "checkbox" at bounding box center [188, 159] width 4 height 4
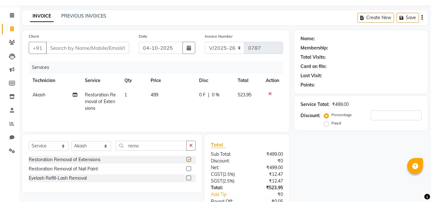
checkbox input "false"
click at [161, 95] on td "499" at bounding box center [171, 102] width 48 height 28
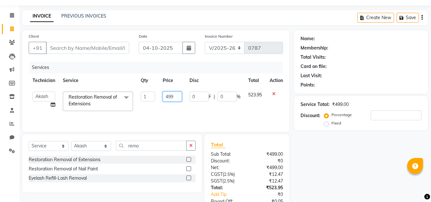
click at [173, 93] on input "499" at bounding box center [172, 96] width 19 height 10
type input "4"
type input "500"
click at [325, 158] on div "Name: Membership: Total Visits: Card on file: Last Visit: Points: Service Total…" at bounding box center [363, 132] width 138 height 204
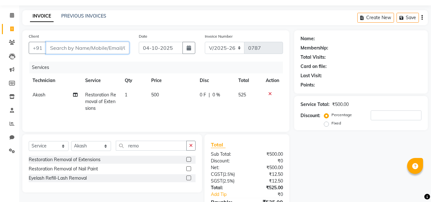
click at [104, 54] on input "Client" at bounding box center [87, 48] width 83 height 12
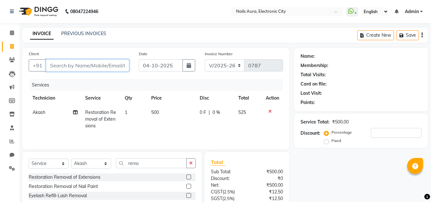
type input "8"
type input "0"
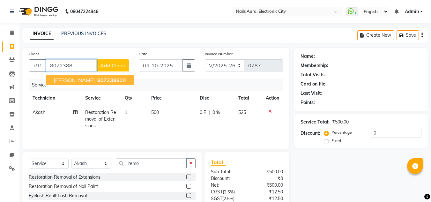
click at [72, 80] on span "[PERSON_NAME]" at bounding box center [74, 80] width 41 height 6
type input "807238800"
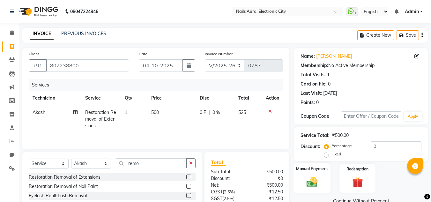
scroll to position [53, 0]
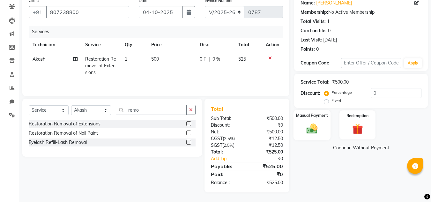
click at [316, 130] on img at bounding box center [312, 128] width 18 height 13
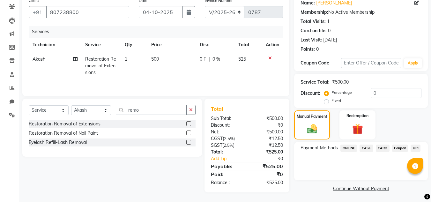
scroll to position [54, 0]
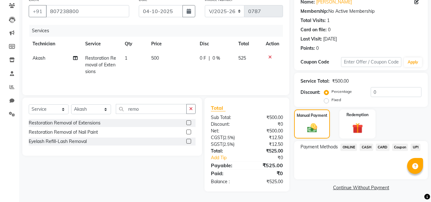
click at [417, 146] on span "UPI" at bounding box center [415, 146] width 10 height 7
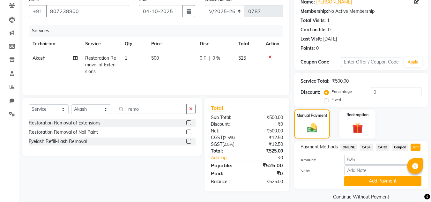
scroll to position [63, 0]
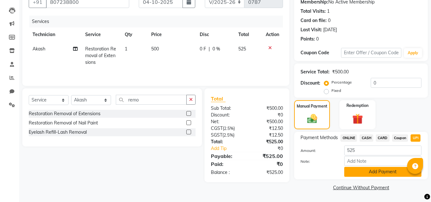
click at [368, 173] on button "Add Payment" at bounding box center [382, 172] width 77 height 10
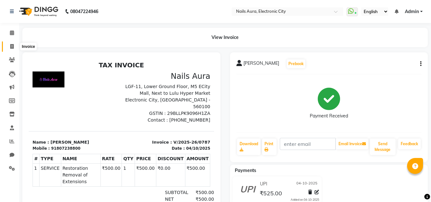
click at [11, 48] on icon at bounding box center [12, 46] width 4 height 5
select select "service"
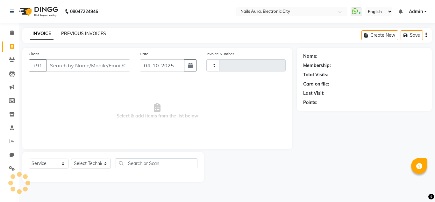
click at [77, 31] on link "PREVIOUS INVOICES" at bounding box center [83, 34] width 45 height 6
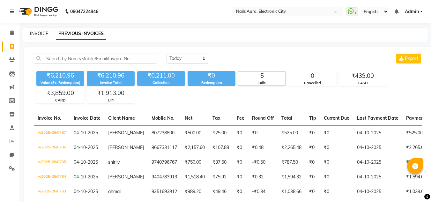
click at [39, 31] on link "INVOICE" at bounding box center [39, 34] width 18 height 6
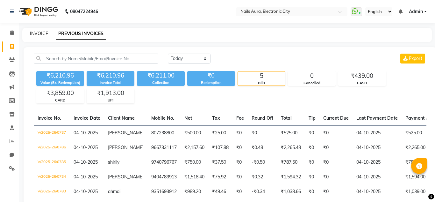
select select "service"
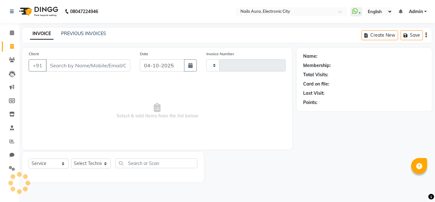
type input "0788"
select select "8179"
click at [91, 165] on select "Select Technician [PERSON_NAME] Rashmi [PERSON_NAME] [PERSON_NAME] Vikram" at bounding box center [91, 163] width 40 height 10
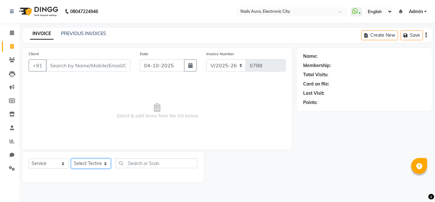
select select "83471"
click at [71, 158] on select "Select Technician [PERSON_NAME] Rashmi [PERSON_NAME] [PERSON_NAME] Vikram" at bounding box center [91, 163] width 40 height 10
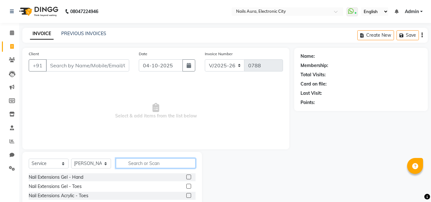
click at [150, 163] on input "text" at bounding box center [156, 163] width 80 height 10
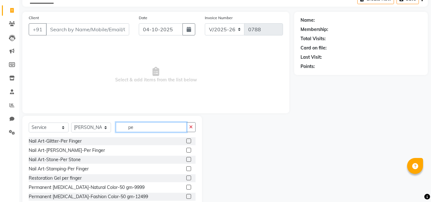
type input "p"
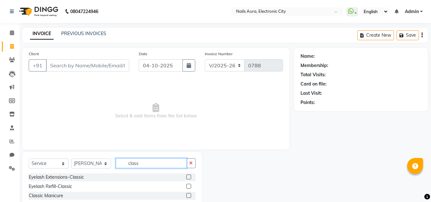
scroll to position [27, 0]
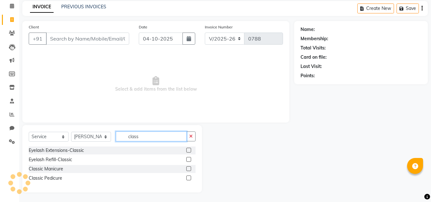
type input "class"
click at [188, 178] on label at bounding box center [188, 177] width 5 height 5
click at [188, 178] on input "checkbox" at bounding box center [188, 178] width 4 height 4
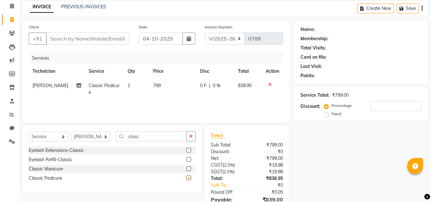
checkbox input "false"
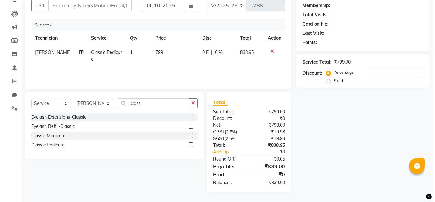
scroll to position [0, 0]
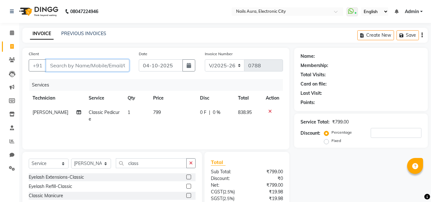
click at [93, 63] on input "Client" at bounding box center [87, 65] width 83 height 12
click at [91, 67] on input "Client" at bounding box center [87, 65] width 83 height 12
type input "8"
type input "0"
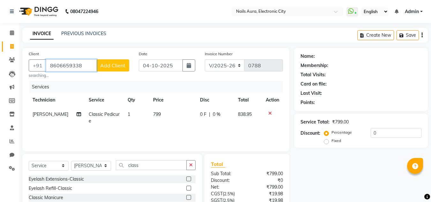
type input "8606659338"
click at [125, 64] on span "Add Client" at bounding box center [112, 65] width 25 height 6
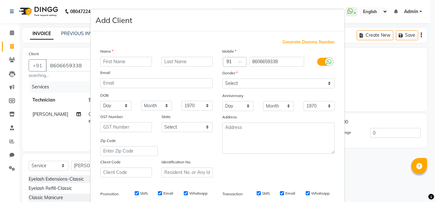
click at [112, 61] on input "text" at bounding box center [126, 62] width 52 height 10
type input "awal"
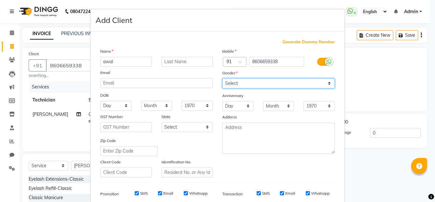
click at [240, 86] on select "Select [DEMOGRAPHIC_DATA] [DEMOGRAPHIC_DATA] Other Prefer Not To Say" at bounding box center [279, 83] width 113 height 10
select select "[DEMOGRAPHIC_DATA]"
click at [223, 78] on select "Select [DEMOGRAPHIC_DATA] [DEMOGRAPHIC_DATA] Other Prefer Not To Say" at bounding box center [279, 83] width 113 height 10
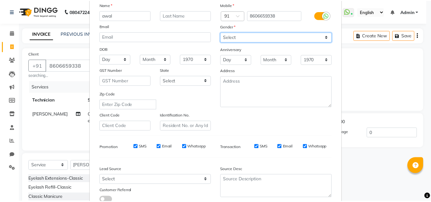
scroll to position [92, 0]
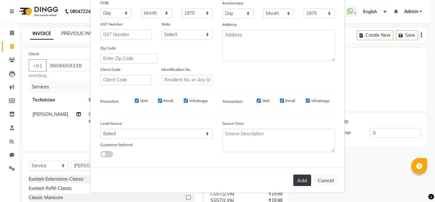
click at [296, 178] on button "Add" at bounding box center [303, 179] width 18 height 11
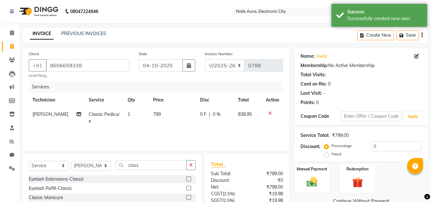
scroll to position [62, 0]
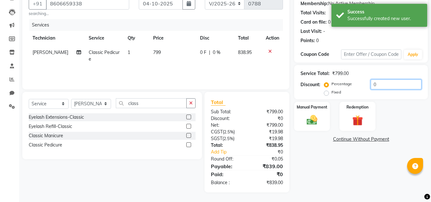
click at [383, 86] on input "0" at bounding box center [395, 84] width 51 height 10
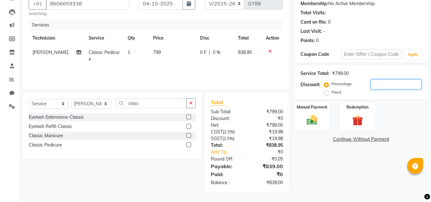
click at [383, 87] on input "number" at bounding box center [395, 84] width 51 height 10
type input "1"
click at [312, 115] on img at bounding box center [312, 119] width 18 height 13
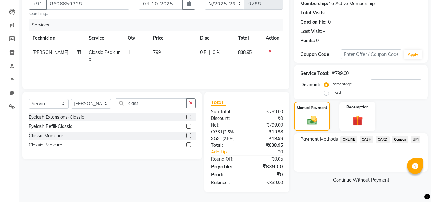
click at [414, 138] on span "UPI" at bounding box center [415, 139] width 10 height 7
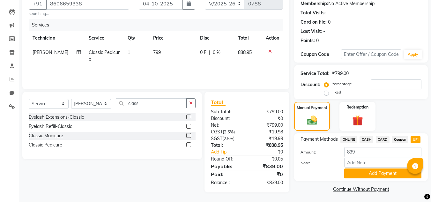
scroll to position [63, 0]
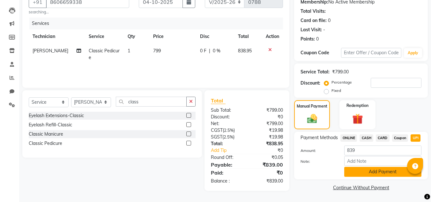
click at [373, 172] on button "Add Payment" at bounding box center [382, 172] width 77 height 10
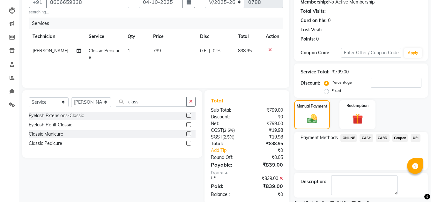
scroll to position [90, 0]
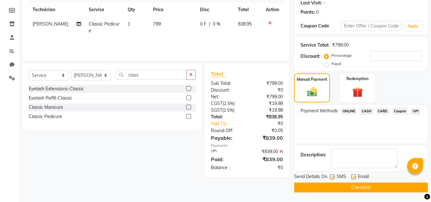
click at [363, 185] on button "Checkout" at bounding box center [361, 187] width 134 height 10
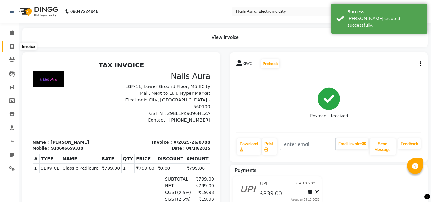
click at [12, 45] on icon at bounding box center [12, 46] width 4 height 5
select select "service"
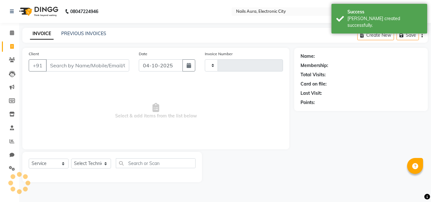
type input "0789"
select select "8179"
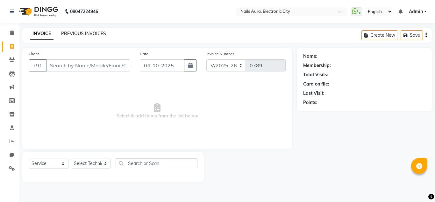
click at [87, 35] on link "PREVIOUS INVOICES" at bounding box center [83, 34] width 45 height 6
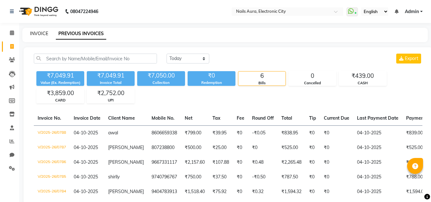
click at [41, 32] on link "INVOICE" at bounding box center [39, 34] width 18 height 6
select select "service"
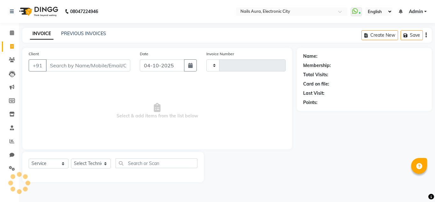
type input "0789"
select select "8179"
click at [73, 35] on link "PREVIOUS INVOICES" at bounding box center [83, 34] width 45 height 6
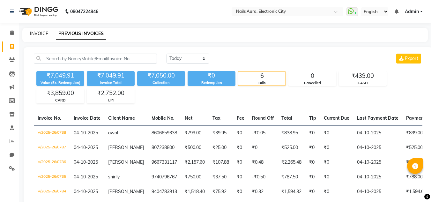
click at [36, 33] on link "INVOICE" at bounding box center [39, 34] width 18 height 6
select select "service"
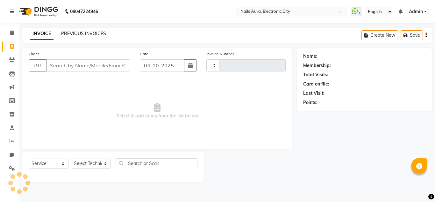
type input "0789"
select select "8179"
click at [77, 33] on link "PREVIOUS INVOICES" at bounding box center [83, 34] width 45 height 6
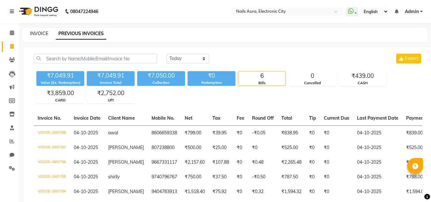
click at [36, 33] on link "INVOICE" at bounding box center [39, 34] width 18 height 6
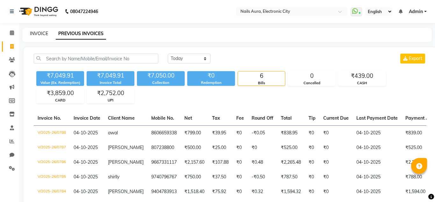
select select "service"
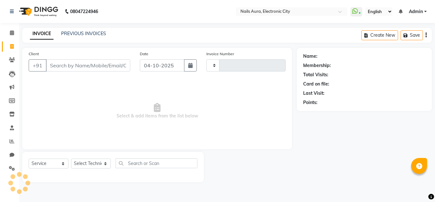
type input "0789"
select select "8179"
click at [97, 33] on link "PREVIOUS INVOICES" at bounding box center [83, 34] width 45 height 6
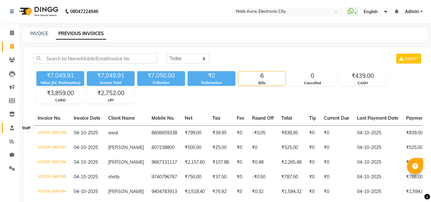
click at [14, 129] on icon at bounding box center [12, 127] width 4 height 5
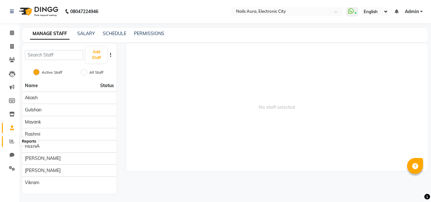
click at [13, 142] on icon at bounding box center [12, 141] width 5 height 5
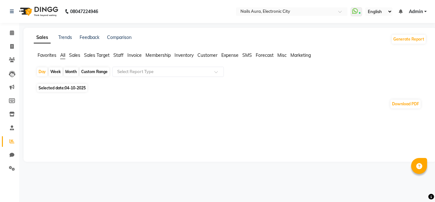
click at [119, 57] on span "Staff" at bounding box center [118, 55] width 10 height 6
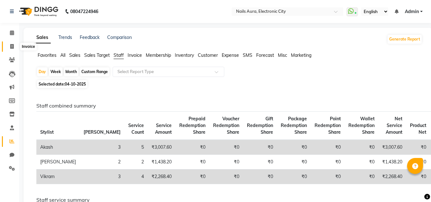
click at [13, 43] on span at bounding box center [11, 46] width 11 height 7
select select "8179"
select select "service"
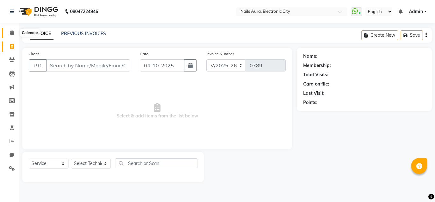
click at [12, 33] on icon at bounding box center [12, 32] width 4 height 5
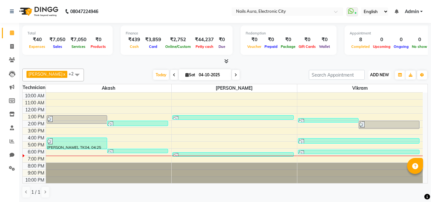
click at [380, 75] on span "ADD NEW" at bounding box center [379, 74] width 19 height 5
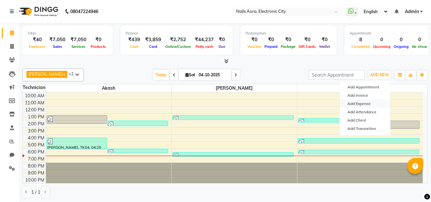
click at [360, 103] on link "Add Expense" at bounding box center [365, 103] width 50 height 8
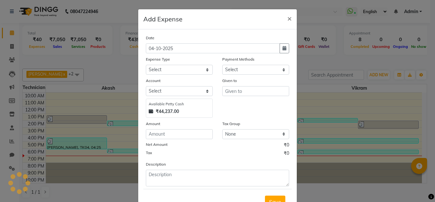
select select "1"
select select "7307"
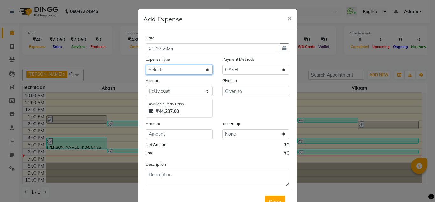
click at [171, 73] on select "Select AC Advance Salary Bank charges Car maintenance Cash transfer to bank Cas…" at bounding box center [179, 70] width 67 height 10
select select "22402"
click at [146, 65] on select "Select AC Advance Salary Bank charges Car maintenance Cash transfer to bank Cas…" at bounding box center [179, 70] width 67 height 10
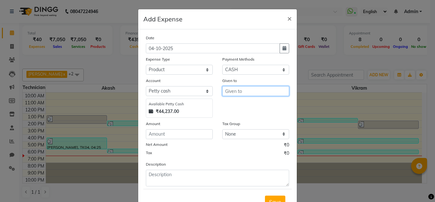
click at [237, 91] on input "text" at bounding box center [256, 91] width 67 height 10
type input "l"
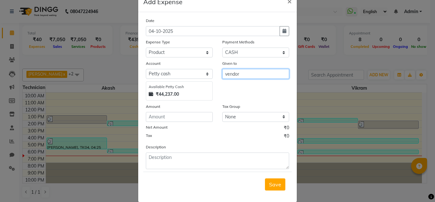
scroll to position [26, 0]
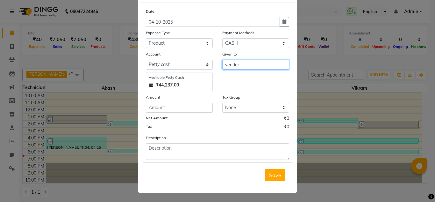
type input "vendor"
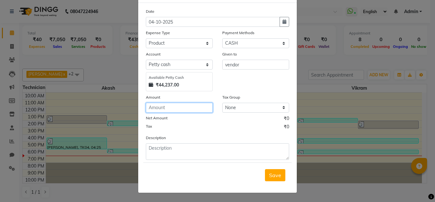
click at [171, 105] on input "number" at bounding box center [179, 108] width 67 height 10
type input "70"
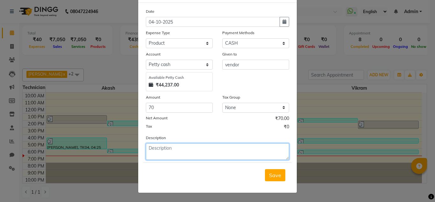
click at [178, 150] on textarea at bounding box center [217, 151] width 143 height 17
type textarea "glue"
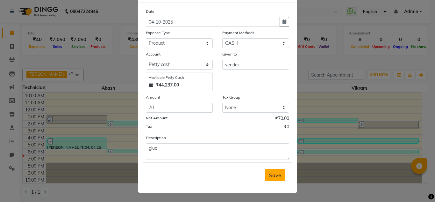
click at [275, 178] on span "Save" at bounding box center [275, 175] width 12 height 6
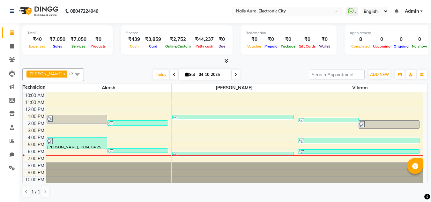
scroll to position [0, 0]
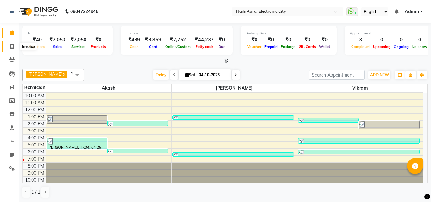
click at [13, 48] on icon at bounding box center [12, 46] width 4 height 5
select select "service"
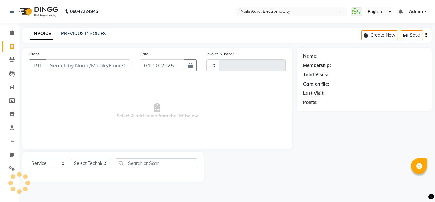
type input "0789"
select select "8179"
click at [86, 165] on select "Select Technician" at bounding box center [91, 163] width 40 height 10
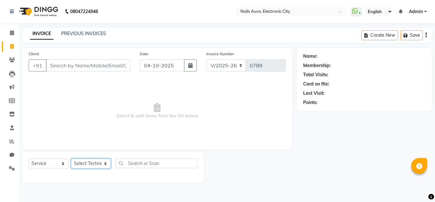
select select "80910"
click at [71, 158] on select "Select Technician [PERSON_NAME] Rashmi [PERSON_NAME] [PERSON_NAME] Vikram" at bounding box center [91, 163] width 40 height 10
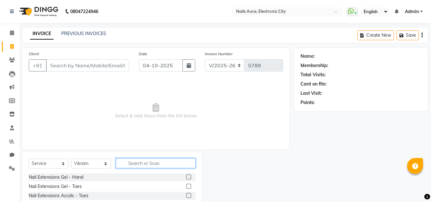
click at [159, 166] on input "text" at bounding box center [156, 163] width 80 height 10
type input "gli"
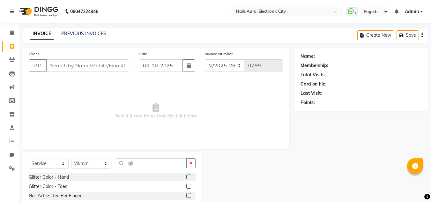
click at [189, 175] on label at bounding box center [188, 176] width 5 height 5
click at [189, 175] on input "checkbox" at bounding box center [188, 177] width 4 height 4
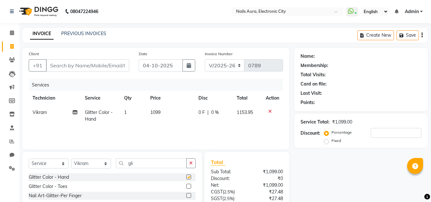
scroll to position [60, 0]
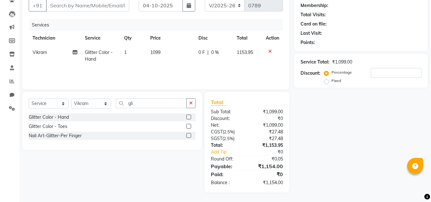
checkbox input "false"
click at [145, 105] on input "gli" at bounding box center [151, 103] width 71 height 10
type input "g"
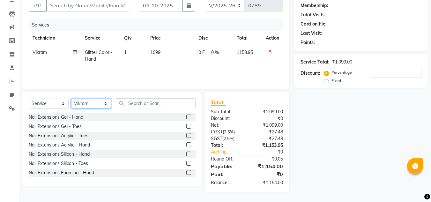
click at [84, 102] on select "Select Technician [PERSON_NAME] Rashmi [PERSON_NAME] [PERSON_NAME] Vikram" at bounding box center [91, 104] width 40 height 10
click at [71, 99] on select "Select Technician [PERSON_NAME] Rashmi [PERSON_NAME] [PERSON_NAME] Vikram" at bounding box center [91, 104] width 40 height 10
click at [93, 104] on select "Select Technician [PERSON_NAME] Rashmi [PERSON_NAME] [PERSON_NAME] Vikram" at bounding box center [91, 104] width 40 height 10
select select "81947"
click at [71, 99] on select "Select Technician [PERSON_NAME] Rashmi [PERSON_NAME] [PERSON_NAME] Vikram" at bounding box center [91, 104] width 40 height 10
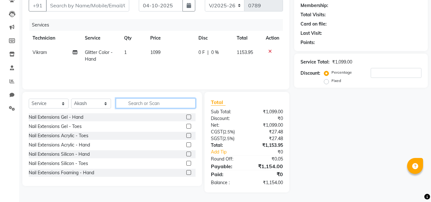
click at [157, 101] on input "text" at bounding box center [156, 103] width 80 height 10
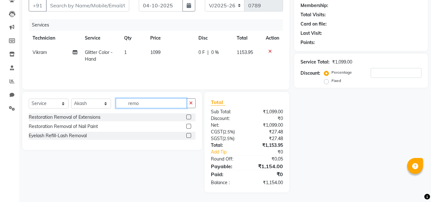
type input "remo"
click at [189, 126] on label at bounding box center [188, 126] width 5 height 5
click at [189, 126] on input "checkbox" at bounding box center [188, 126] width 4 height 4
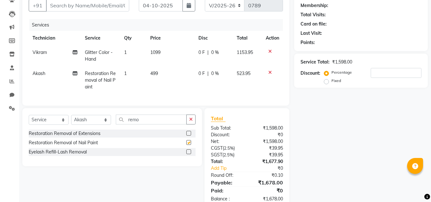
checkbox input "false"
click at [160, 77] on td "499" at bounding box center [170, 80] width 48 height 28
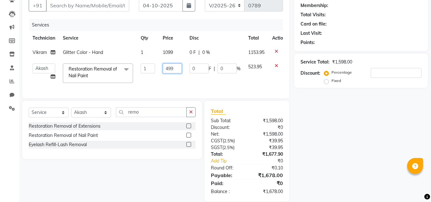
click at [181, 70] on input "499" at bounding box center [172, 68] width 19 height 10
type input "4"
type input "350"
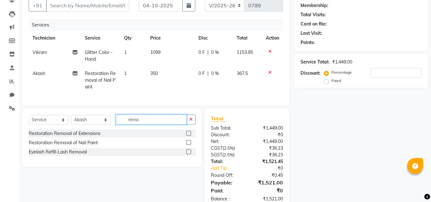
click at [150, 119] on div "Select Service Product Membership Package Voucher Prepaid Gift Card Select Tech…" at bounding box center [111, 137] width 179 height 58
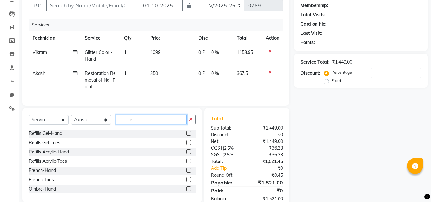
type input "r"
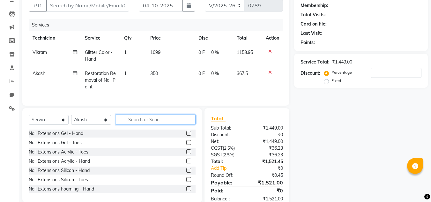
click at [139, 124] on input "text" at bounding box center [156, 119] width 80 height 10
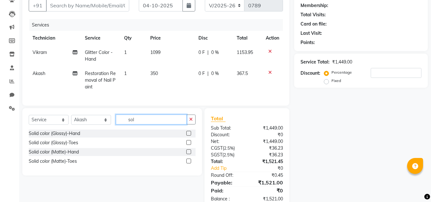
type input "sol"
click at [188, 135] on label at bounding box center [188, 133] width 5 height 5
click at [188, 135] on input "checkbox" at bounding box center [188, 133] width 4 height 4
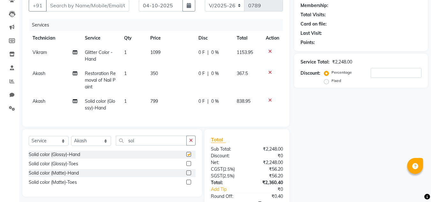
checkbox input "false"
click at [153, 145] on input "sol" at bounding box center [151, 140] width 71 height 10
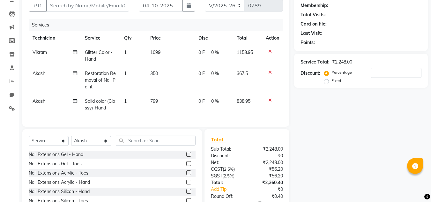
click at [269, 100] on icon at bounding box center [270, 100] width 4 height 4
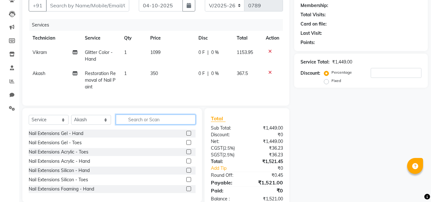
click at [169, 114] on input "text" at bounding box center [156, 119] width 80 height 10
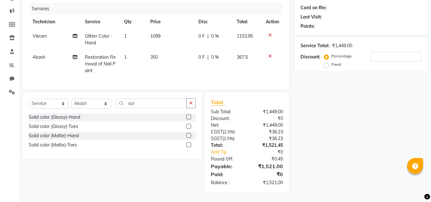
click at [189, 126] on label at bounding box center [188, 126] width 5 height 5
click at [189, 126] on input "checkbox" at bounding box center [188, 126] width 4 height 4
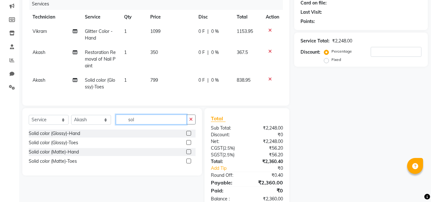
click at [158, 121] on input "sol" at bounding box center [151, 119] width 71 height 10
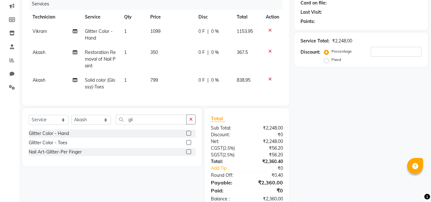
click at [188, 135] on label at bounding box center [188, 133] width 5 height 5
click at [188, 135] on input "checkbox" at bounding box center [188, 133] width 4 height 4
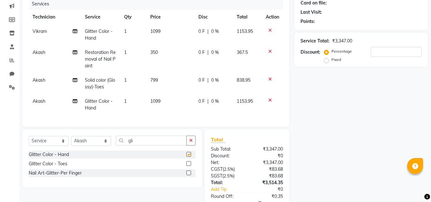
click at [159, 98] on span "1099" at bounding box center [155, 101] width 10 height 6
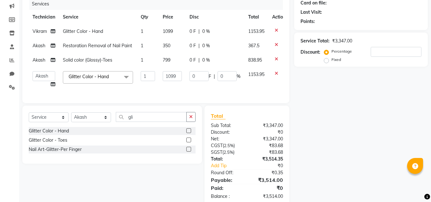
scroll to position [99, 0]
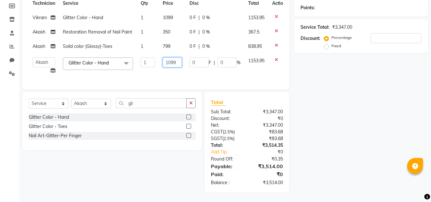
click at [178, 57] on input "1099" at bounding box center [172, 62] width 19 height 10
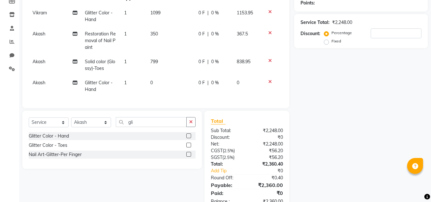
click at [132, 84] on td "1" at bounding box center [133, 86] width 26 height 21
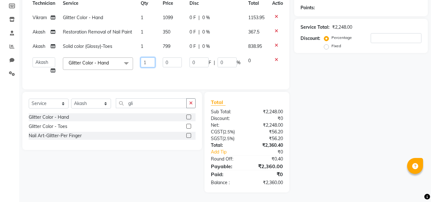
click at [149, 57] on input "1" at bounding box center [148, 62] width 14 height 10
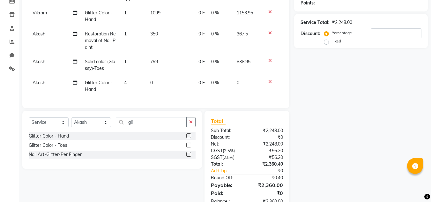
click at [156, 78] on td "0" at bounding box center [170, 86] width 48 height 21
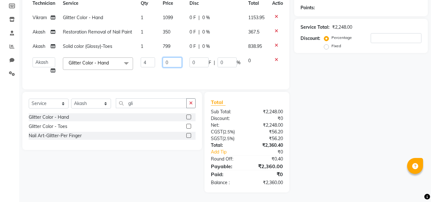
click at [172, 61] on input "0" at bounding box center [172, 62] width 19 height 10
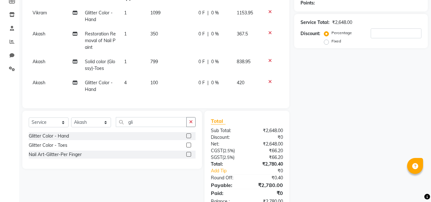
click at [352, 93] on div "Name: Membership: Total Visits: Card on file: Last Visit: Points: Service Total…" at bounding box center [363, 79] width 138 height 263
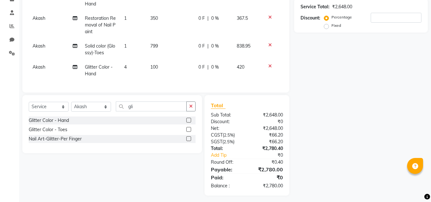
scroll to position [123, 0]
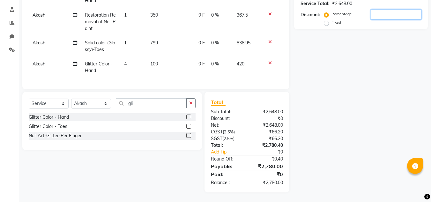
click at [378, 10] on input "number" at bounding box center [395, 15] width 51 height 10
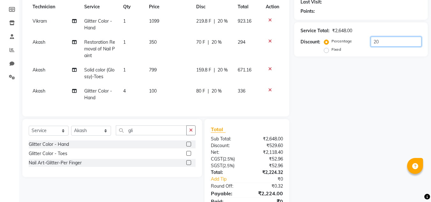
scroll to position [59, 0]
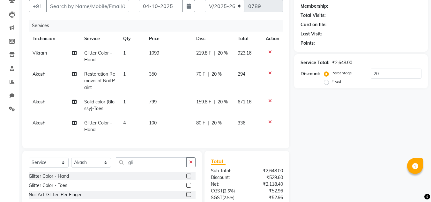
click at [221, 82] on td "70 F | 20 %" at bounding box center [212, 81] width 41 height 28
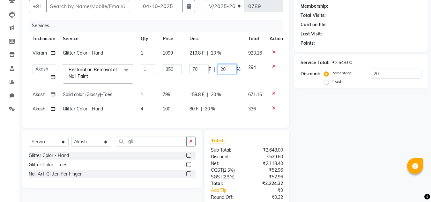
click at [225, 68] on input "20" at bounding box center [226, 69] width 19 height 10
click at [359, 134] on div "Name: Membership: Total Visits: Card on file: Last Visit: Points: Service Total…" at bounding box center [363, 110] width 138 height 242
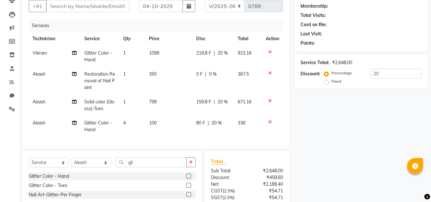
scroll to position [123, 0]
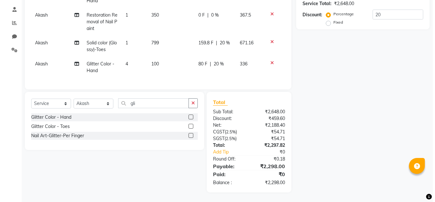
scroll to position [0, 0]
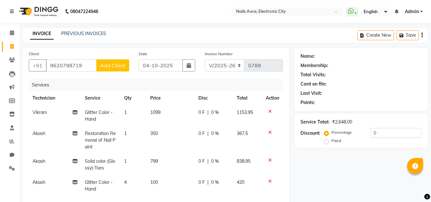
click at [113, 68] on span "Add Client" at bounding box center [112, 65] width 25 height 6
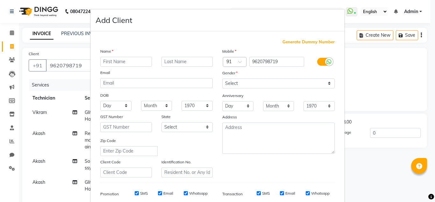
click at [111, 63] on input "text" at bounding box center [126, 62] width 52 height 10
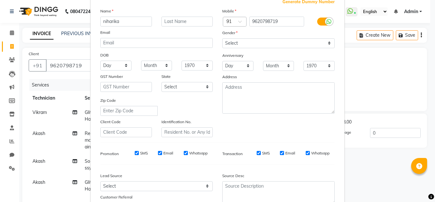
scroll to position [64, 0]
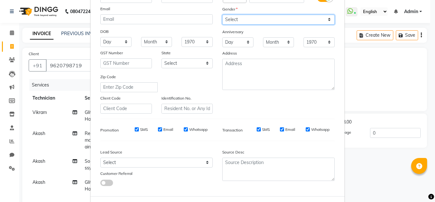
click at [262, 21] on select "Select [DEMOGRAPHIC_DATA] [DEMOGRAPHIC_DATA] Other Prefer Not To Say" at bounding box center [279, 20] width 113 height 10
click at [223, 15] on select "Select [DEMOGRAPHIC_DATA] [DEMOGRAPHIC_DATA] Other Prefer Not To Say" at bounding box center [279, 20] width 113 height 10
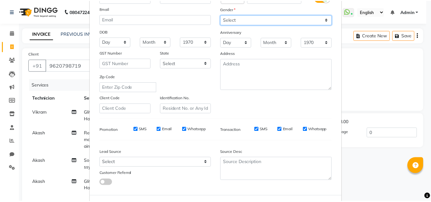
scroll to position [92, 0]
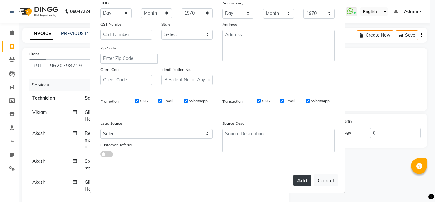
click at [297, 183] on button "Add" at bounding box center [303, 179] width 18 height 11
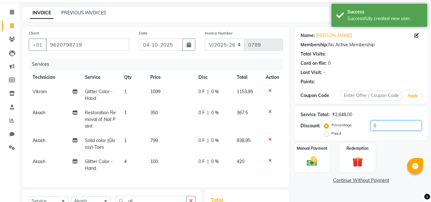
scroll to position [96, 0]
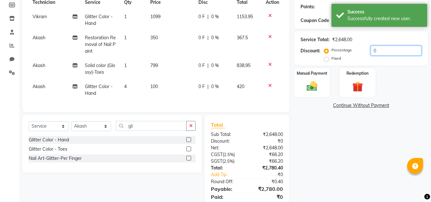
click at [380, 48] on input "0" at bounding box center [395, 51] width 51 height 10
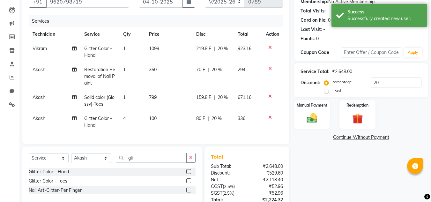
click at [227, 81] on td "70 F | 20 %" at bounding box center [212, 76] width 41 height 28
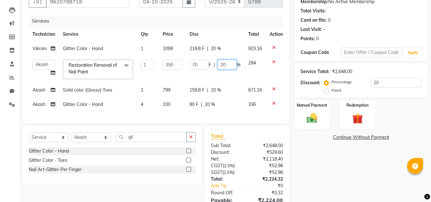
click at [232, 65] on input "20" at bounding box center [226, 65] width 19 height 10
click at [332, 141] on div "Name: [PERSON_NAME] Membership: No Active Membership Total Visits: Card on file…" at bounding box center [363, 105] width 138 height 242
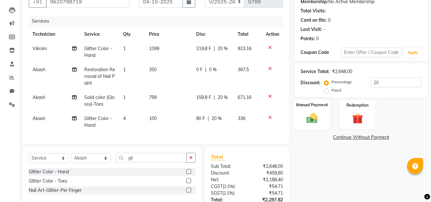
scroll to position [102, 0]
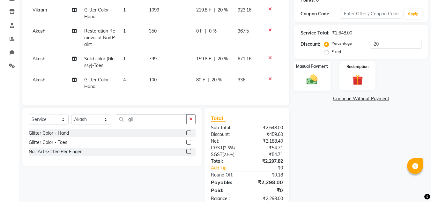
click at [316, 78] on img at bounding box center [312, 79] width 18 height 13
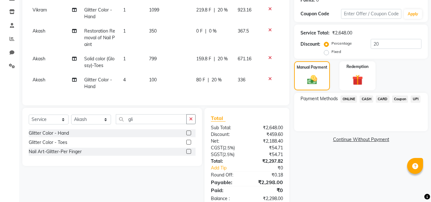
click at [417, 97] on span "UPI" at bounding box center [415, 98] width 10 height 7
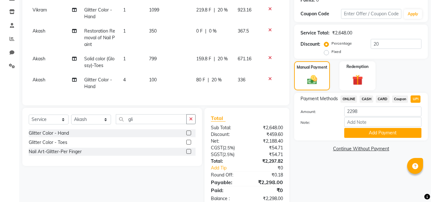
scroll to position [123, 0]
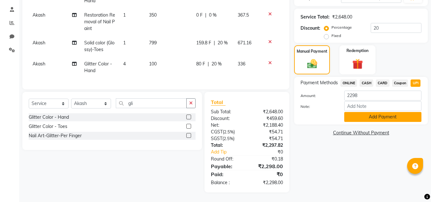
click at [374, 113] on button "Add Payment" at bounding box center [382, 117] width 77 height 10
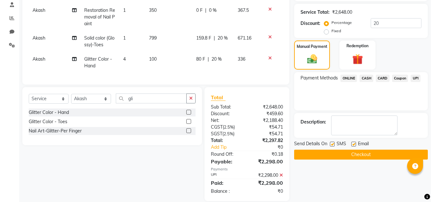
scroll to position [136, 0]
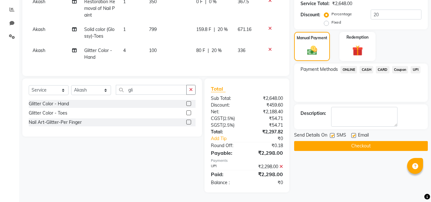
click at [367, 142] on button "Checkout" at bounding box center [361, 146] width 134 height 10
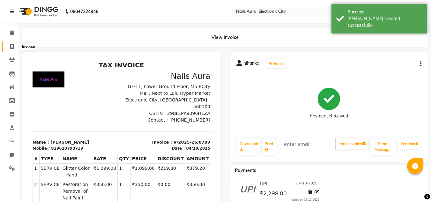
click at [13, 48] on icon at bounding box center [12, 46] width 4 height 5
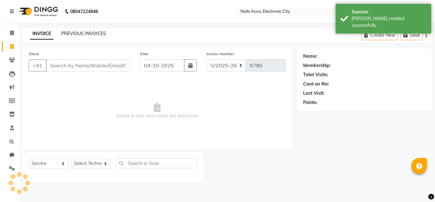
click at [94, 33] on link "PREVIOUS INVOICES" at bounding box center [83, 34] width 45 height 6
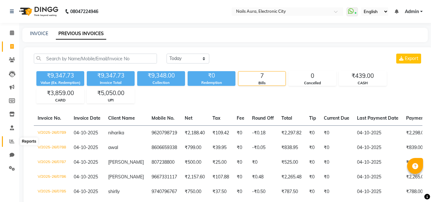
click at [9, 143] on span at bounding box center [11, 141] width 11 height 7
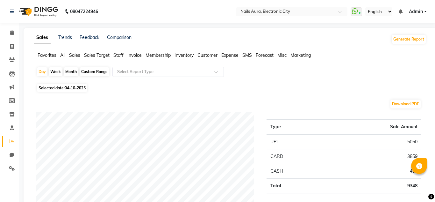
click at [114, 54] on span "Staff" at bounding box center [118, 55] width 10 height 6
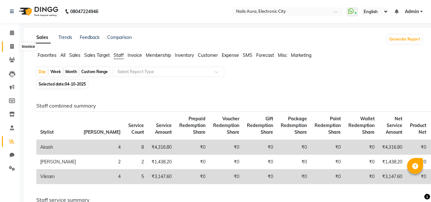
click at [14, 46] on span at bounding box center [11, 46] width 11 height 7
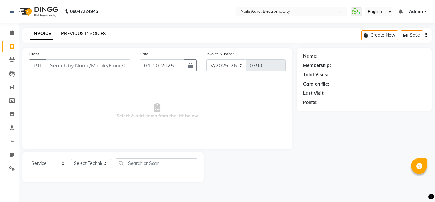
click at [69, 31] on link "PREVIOUS INVOICES" at bounding box center [83, 34] width 45 height 6
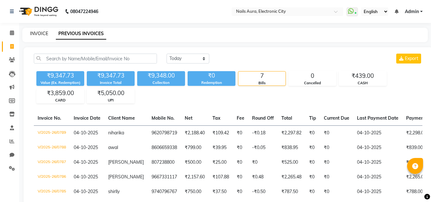
click at [32, 32] on link "INVOICE" at bounding box center [39, 34] width 18 height 6
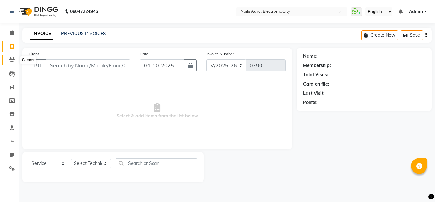
click at [11, 63] on span at bounding box center [11, 59] width 11 height 7
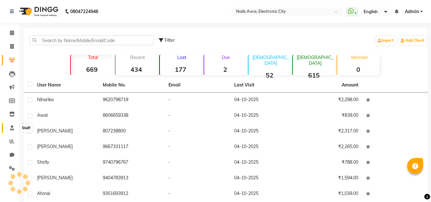
click at [14, 131] on span at bounding box center [11, 127] width 11 height 7
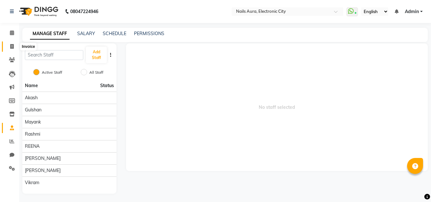
click at [15, 49] on span at bounding box center [11, 46] width 11 height 7
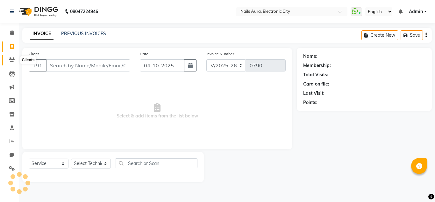
click at [11, 58] on icon at bounding box center [12, 59] width 6 height 5
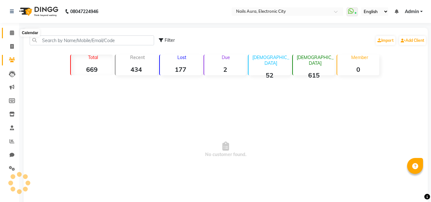
click at [14, 34] on span at bounding box center [11, 32] width 11 height 7
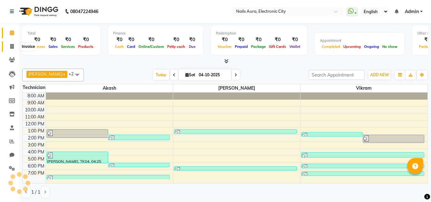
click at [14, 46] on icon at bounding box center [12, 46] width 4 height 5
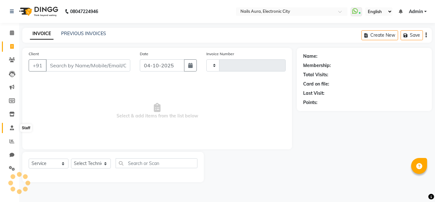
click at [11, 127] on icon at bounding box center [12, 127] width 4 height 5
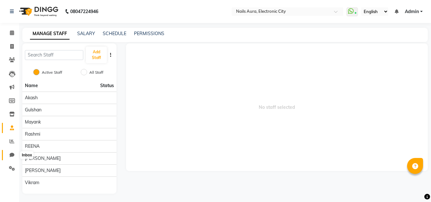
click at [12, 153] on icon at bounding box center [12, 154] width 5 height 5
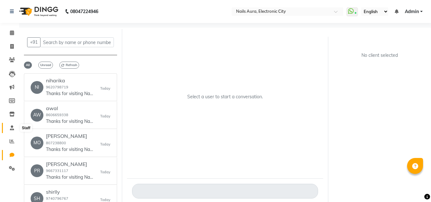
click at [12, 128] on icon at bounding box center [12, 127] width 4 height 5
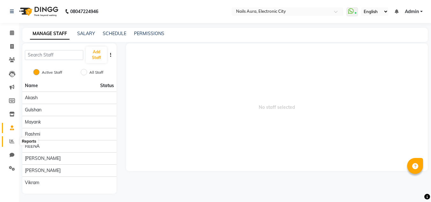
click at [12, 143] on icon at bounding box center [12, 141] width 5 height 5
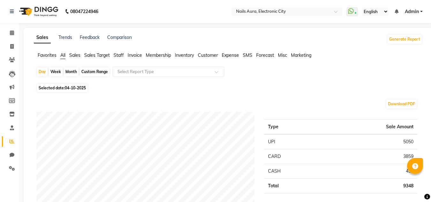
click at [121, 54] on span "Staff" at bounding box center [118, 55] width 10 height 6
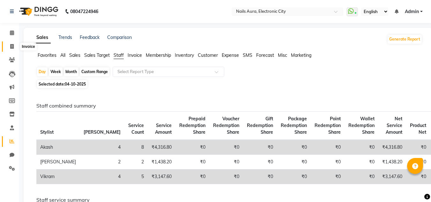
click at [11, 46] on icon at bounding box center [12, 46] width 4 height 5
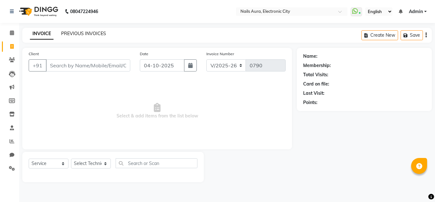
click at [90, 32] on link "PREVIOUS INVOICES" at bounding box center [83, 34] width 45 height 6
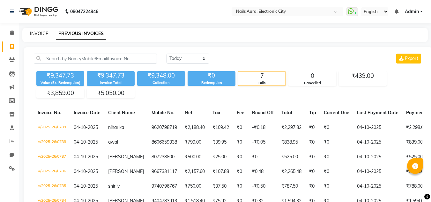
click at [42, 34] on link "INVOICE" at bounding box center [39, 34] width 18 height 6
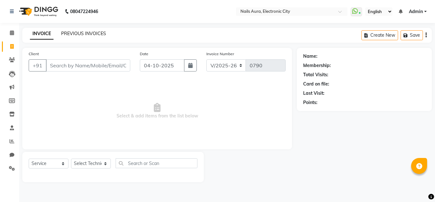
click at [80, 33] on link "PREVIOUS INVOICES" at bounding box center [83, 34] width 45 height 6
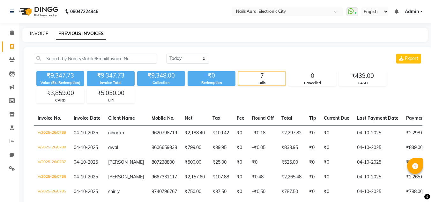
click at [42, 35] on link "INVOICE" at bounding box center [39, 34] width 18 height 6
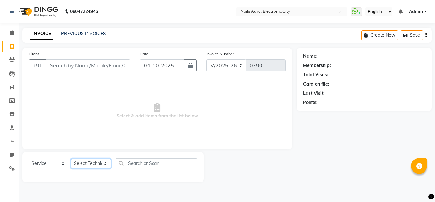
click at [92, 164] on select "Select Technician [PERSON_NAME] Rashmi [PERSON_NAME] [PERSON_NAME] Vikram" at bounding box center [91, 163] width 40 height 10
click at [71, 158] on select "Select Technician [PERSON_NAME] Rashmi [PERSON_NAME] [PERSON_NAME] Vikram" at bounding box center [91, 163] width 40 height 10
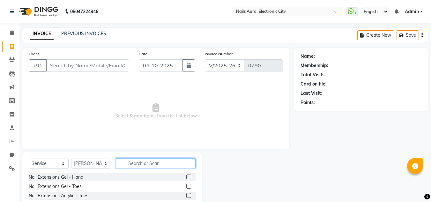
click at [134, 159] on input "text" at bounding box center [156, 163] width 80 height 10
drag, startPoint x: 130, startPoint y: 114, endPoint x: 282, endPoint y: 162, distance: 159.4
click at [282, 162] on div at bounding box center [248, 185] width 92 height 67
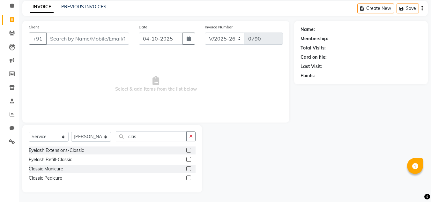
click at [189, 179] on label at bounding box center [188, 177] width 5 height 5
click at [189, 179] on input "checkbox" at bounding box center [188, 178] width 4 height 4
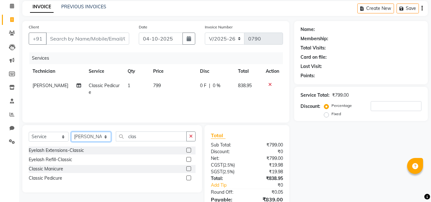
click at [94, 132] on select "Select Technician [PERSON_NAME] Rashmi [PERSON_NAME] [PERSON_NAME] Vikram" at bounding box center [91, 137] width 40 height 10
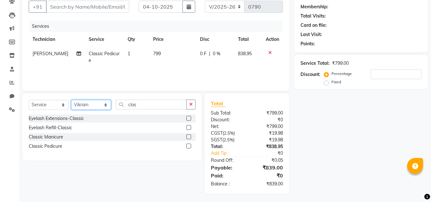
click at [71, 100] on select "Select Technician [PERSON_NAME] Rashmi [PERSON_NAME] [PERSON_NAME] Vikram" at bounding box center [91, 105] width 40 height 10
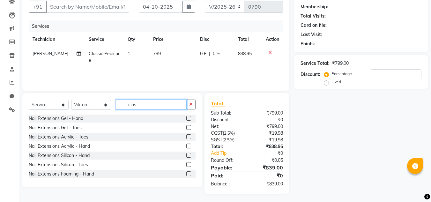
click at [150, 109] on input "clas" at bounding box center [151, 104] width 71 height 10
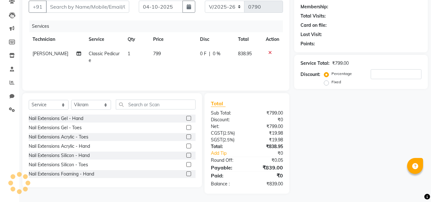
click at [141, 98] on div "Select Service Product Membership Package Voucher Prepaid Gift Card Select Tech…" at bounding box center [111, 140] width 179 height 94
click at [142, 105] on input "text" at bounding box center [156, 104] width 80 height 10
click at [186, 146] on label at bounding box center [188, 145] width 5 height 5
click at [186, 146] on input "checkbox" at bounding box center [188, 146] width 4 height 4
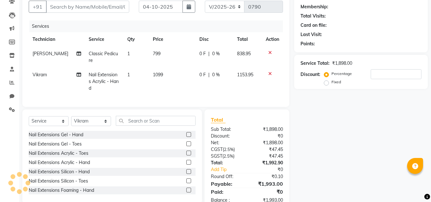
click at [161, 75] on td "1099" at bounding box center [172, 82] width 47 height 28
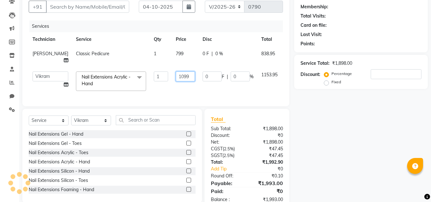
click at [181, 74] on input "1099" at bounding box center [185, 76] width 19 height 10
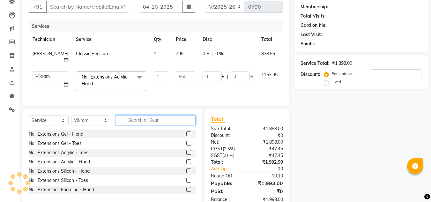
click at [142, 126] on div "Select Service Product Membership Package Voucher Prepaid Gift Card Select Tech…" at bounding box center [112, 122] width 167 height 15
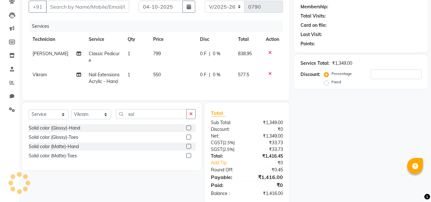
click at [189, 130] on label at bounding box center [188, 127] width 5 height 5
click at [189, 130] on input "checkbox" at bounding box center [188, 128] width 4 height 4
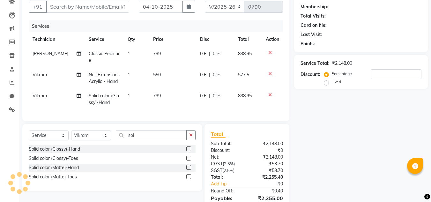
click at [153, 97] on span "799" at bounding box center [157, 96] width 8 height 6
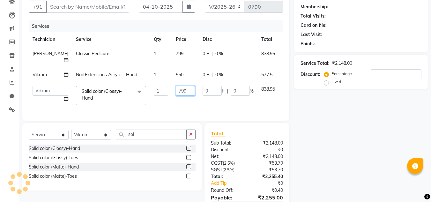
click at [179, 89] on input "799" at bounding box center [185, 91] width 19 height 10
click at [152, 139] on input "sol" at bounding box center [151, 134] width 71 height 10
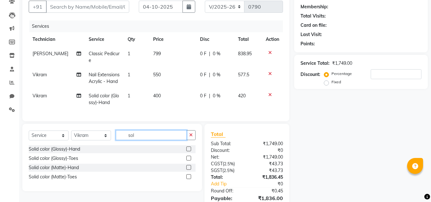
click at [159, 140] on input "sol" at bounding box center [151, 135] width 71 height 10
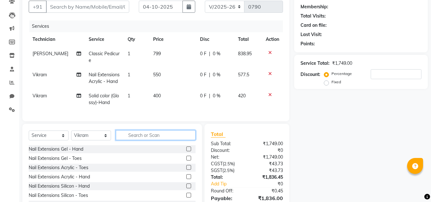
click at [145, 140] on input "text" at bounding box center [156, 135] width 80 height 10
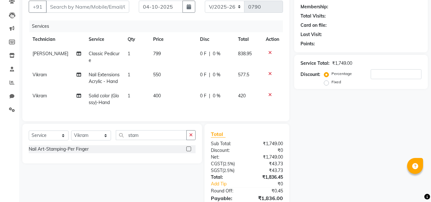
drag, startPoint x: 189, startPoint y: 155, endPoint x: 186, endPoint y: 155, distance: 3.2
click at [188, 151] on label at bounding box center [188, 148] width 5 height 5
click at [188, 151] on input "checkbox" at bounding box center [188, 149] width 4 height 4
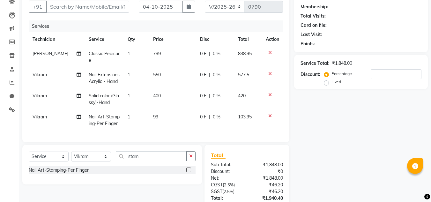
click at [134, 117] on td "1" at bounding box center [137, 120] width 26 height 21
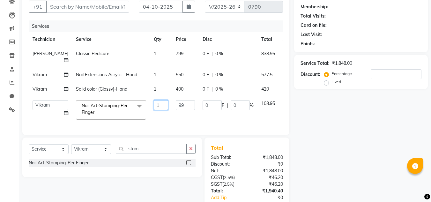
click at [154, 106] on input "1" at bounding box center [161, 105] width 14 height 10
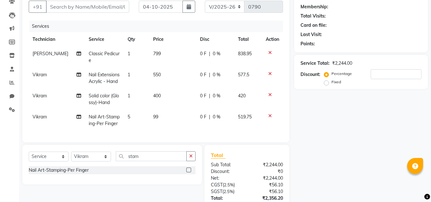
click at [157, 120] on td "99" at bounding box center [172, 120] width 47 height 21
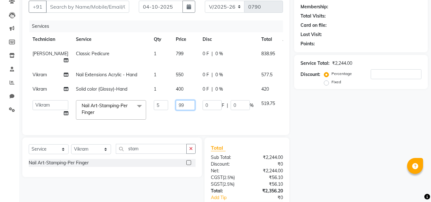
click at [176, 106] on input "99" at bounding box center [185, 105] width 19 height 10
click at [326, 142] on div "Name: Membership: Total Visits: Card on file: Last Visit: Points: Service Total…" at bounding box center [363, 113] width 138 height 249
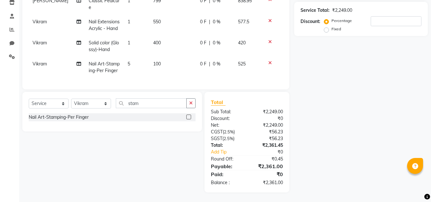
scroll to position [53, 0]
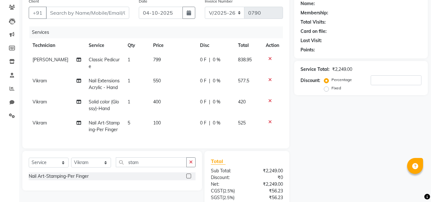
click at [154, 134] on td "100" at bounding box center [172, 126] width 47 height 21
